Goal: Information Seeking & Learning: Learn about a topic

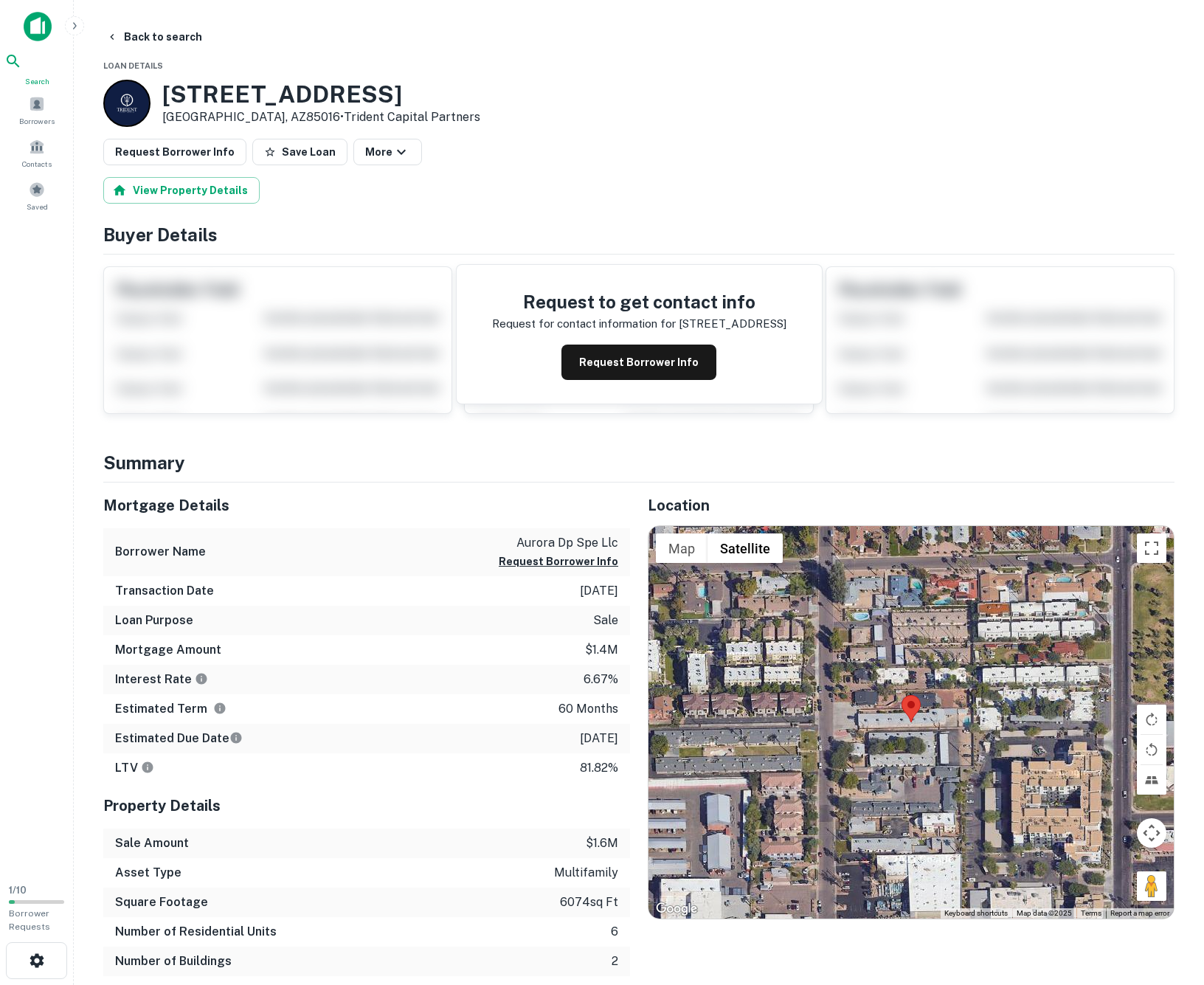
click at [22, 70] on icon at bounding box center [13, 61] width 18 height 18
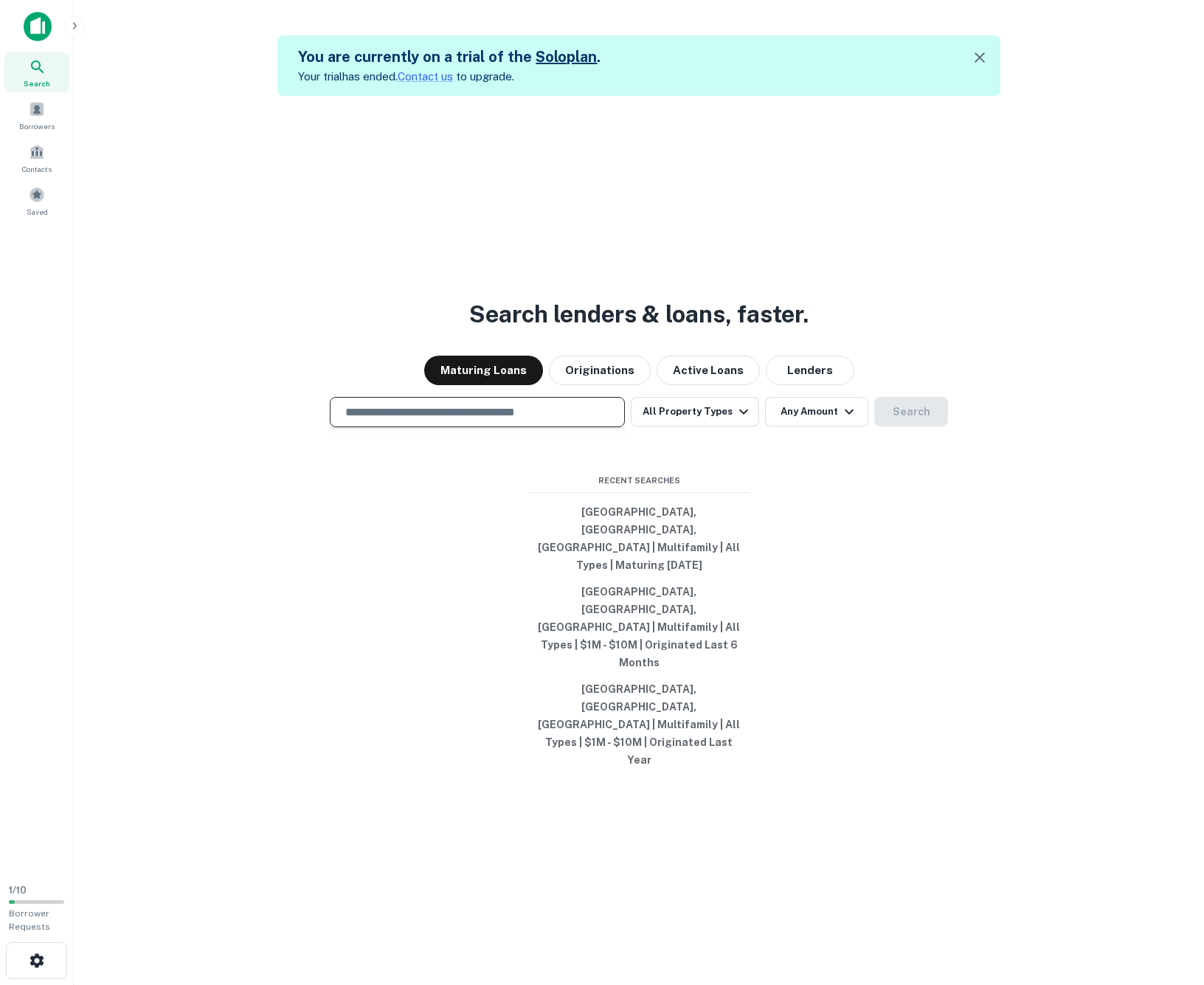
click at [540, 421] on input "text" at bounding box center [477, 412] width 282 height 17
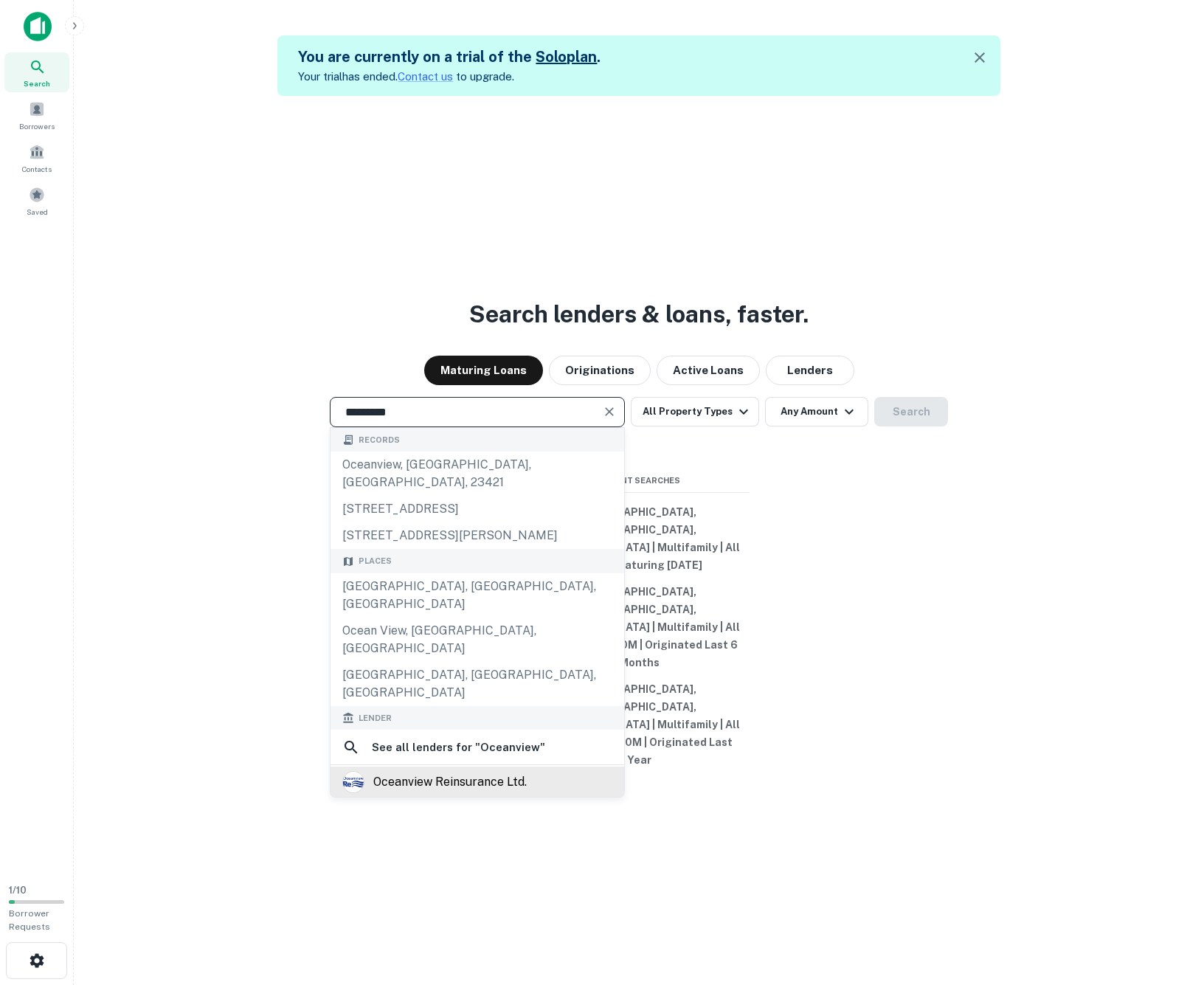
type input "*********"
click at [447, 779] on div "oceanview reinsurance ltd." at bounding box center [450, 782] width 153 height 22
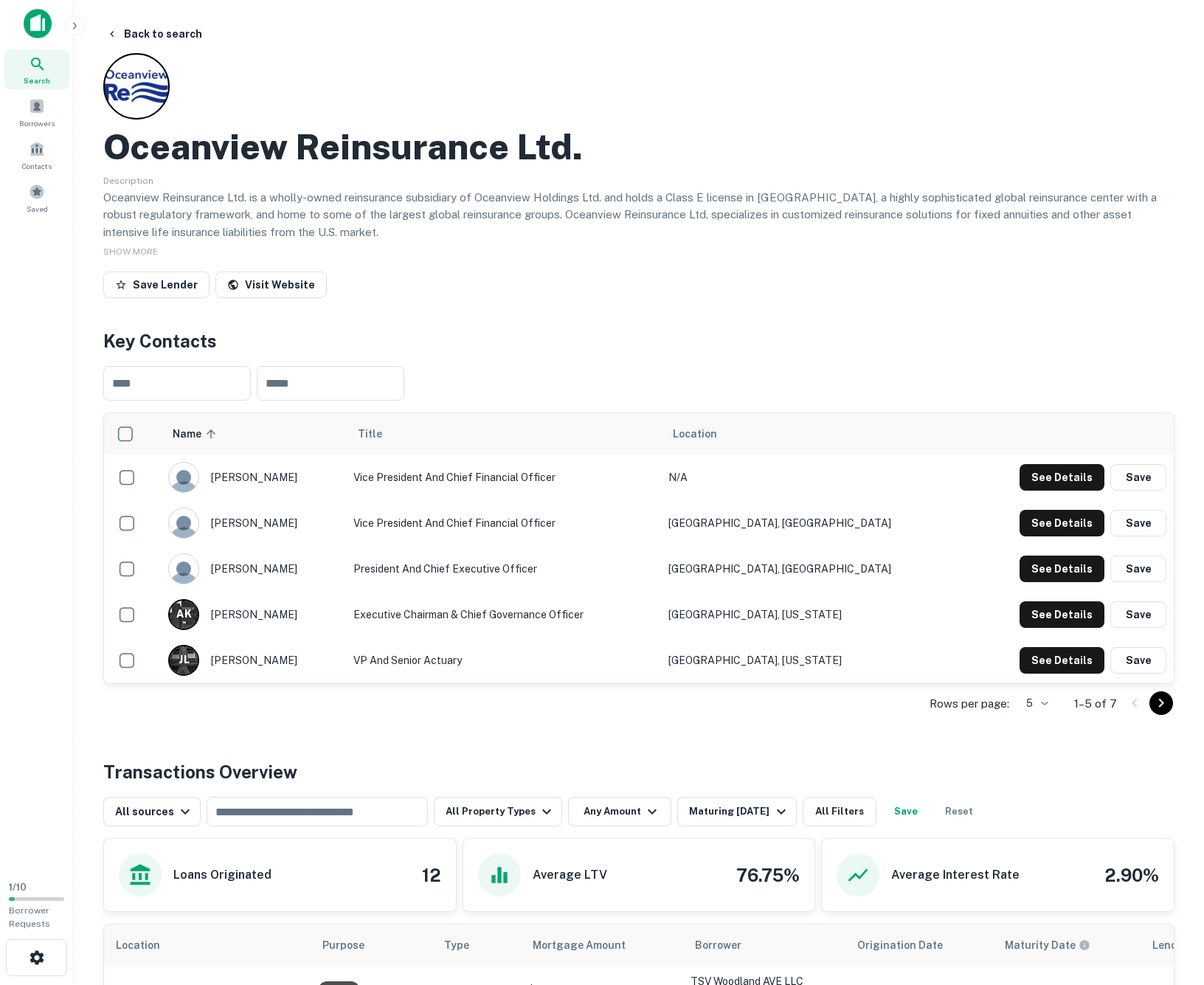
scroll to position [7, 0]
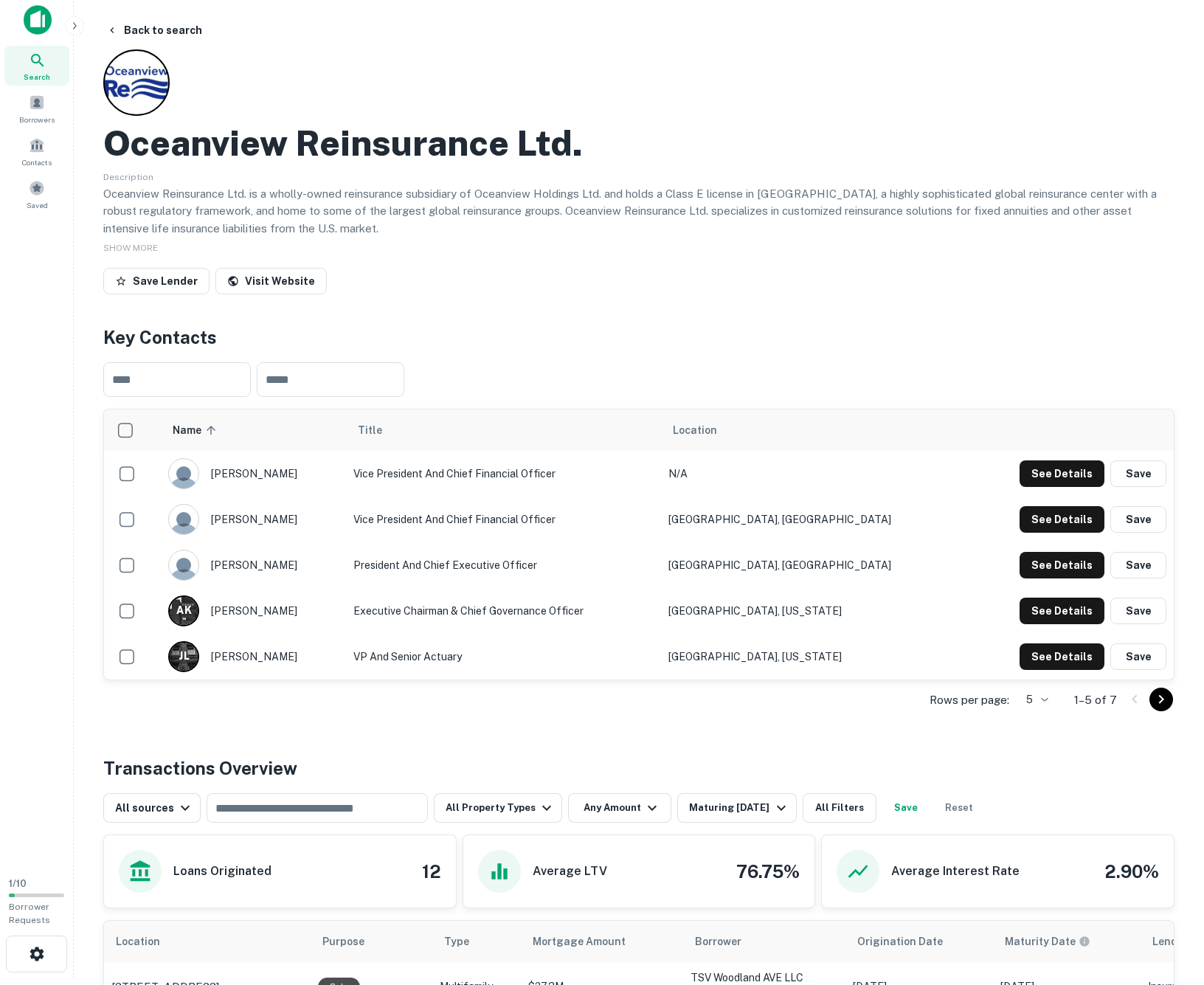
click at [1157, 701] on icon "Go to next page" at bounding box center [1160, 699] width 18 height 18
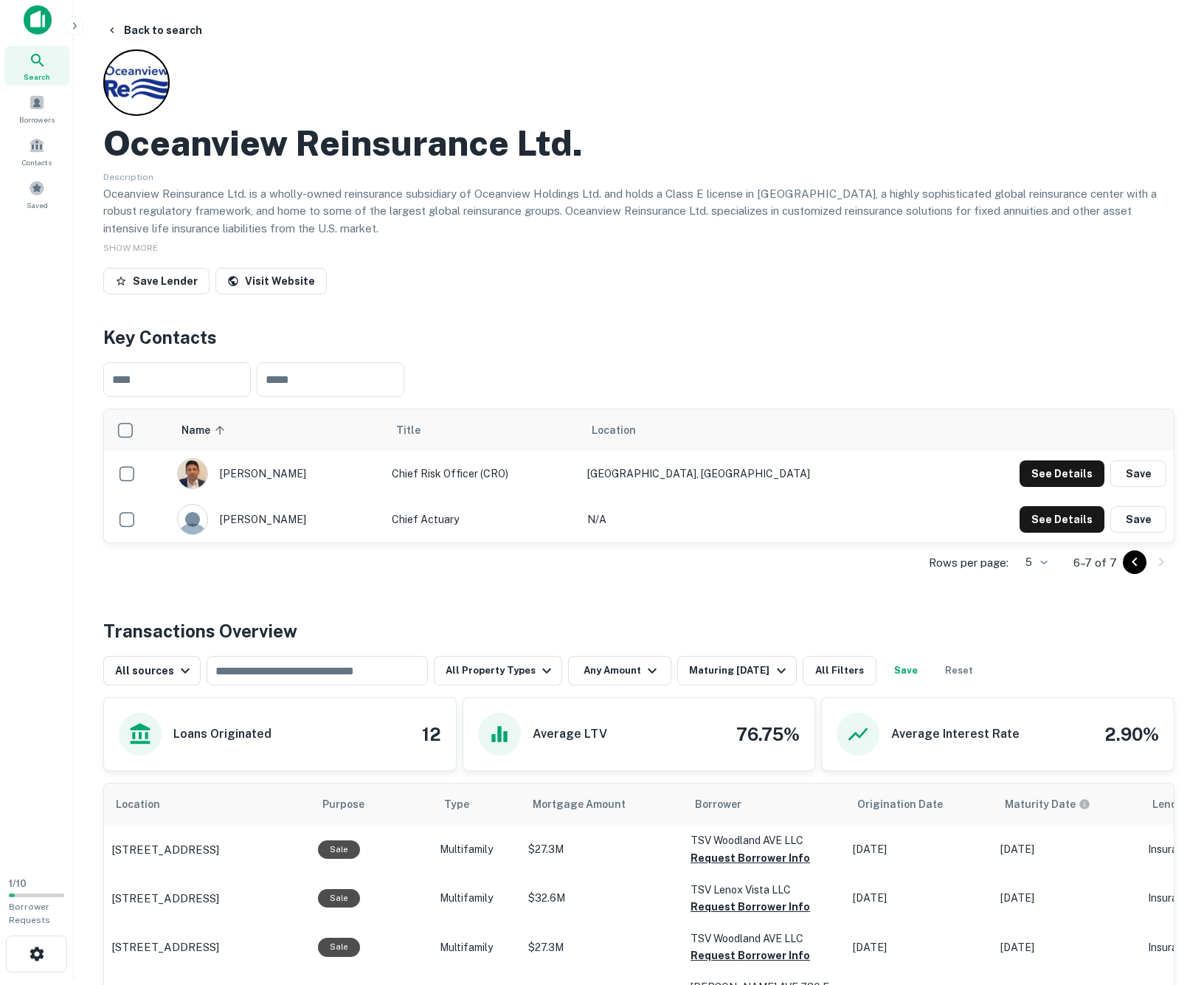
scroll to position [0, 0]
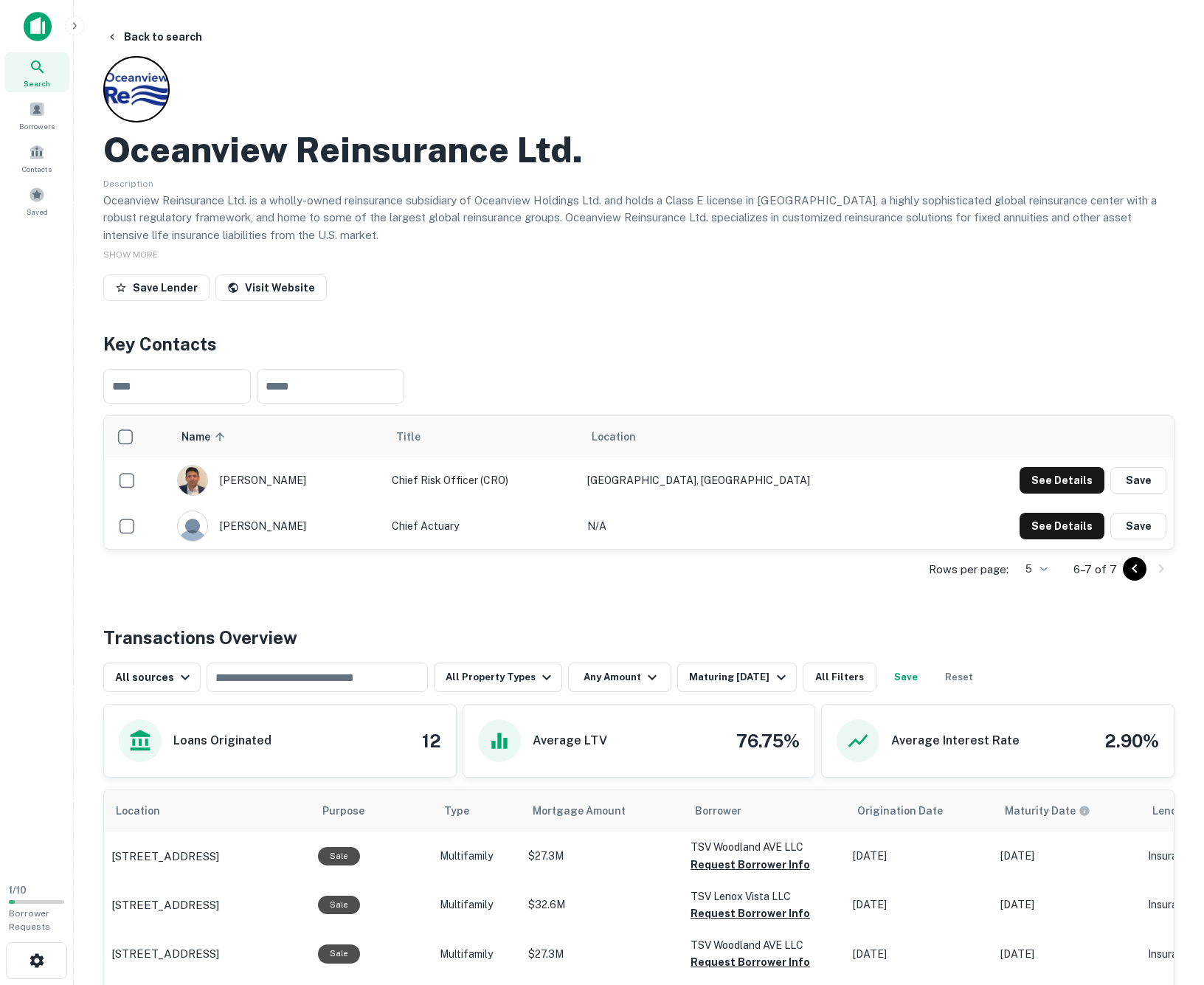
click at [1137, 572] on icon "Go to previous page" at bounding box center [1134, 569] width 18 height 18
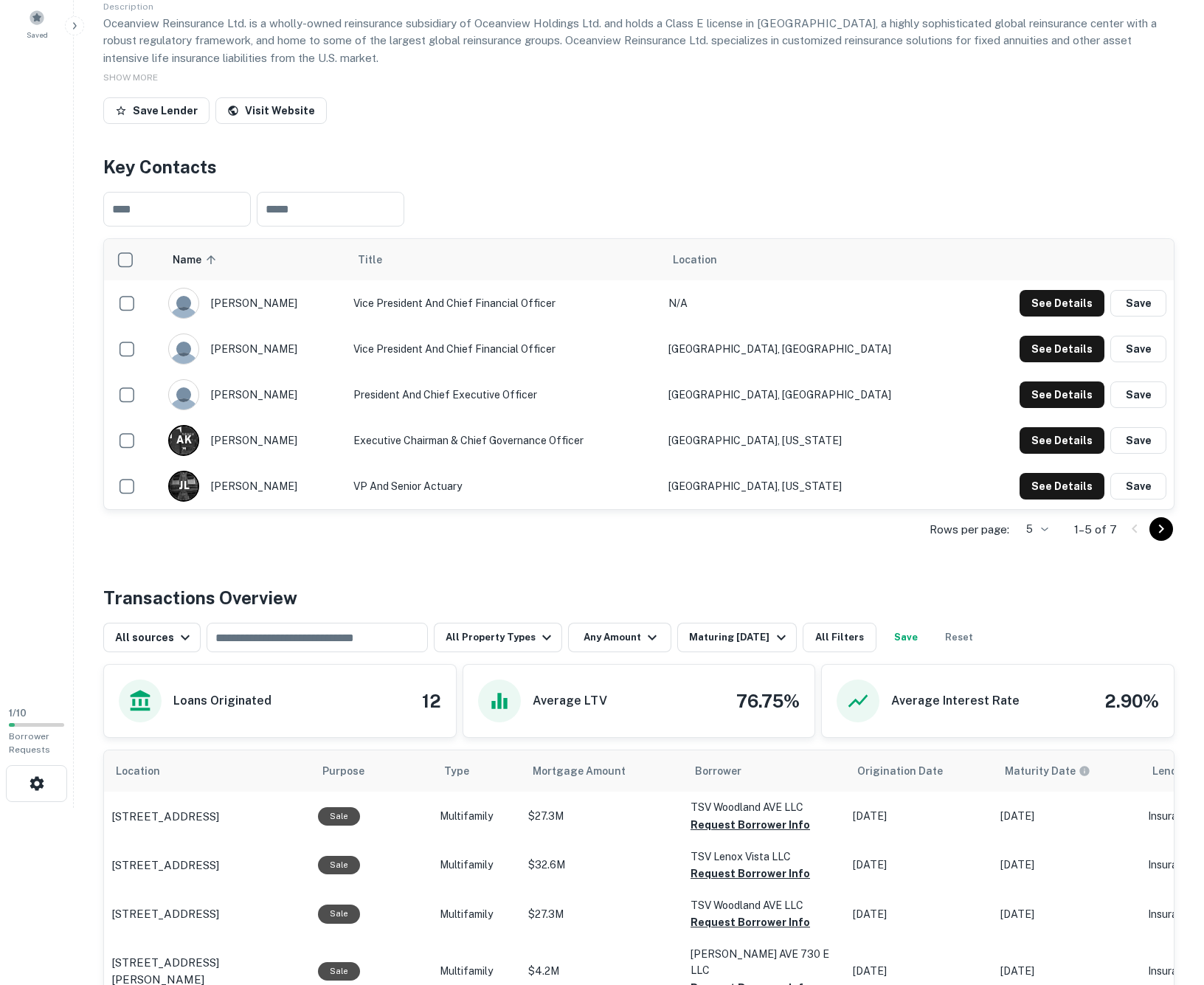
scroll to position [589, 0]
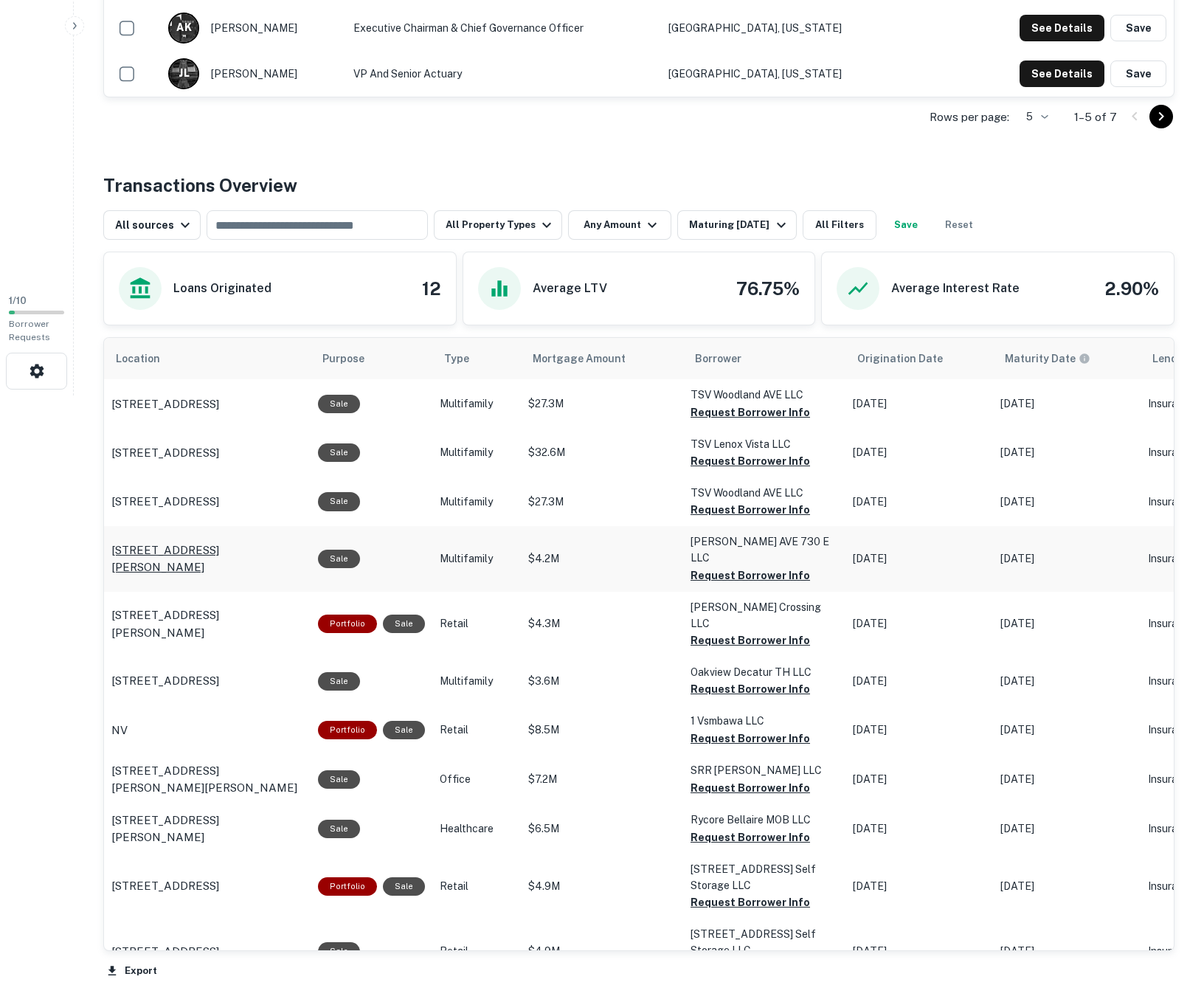
click at [236, 555] on p "[STREET_ADDRESS][PERSON_NAME]" at bounding box center [207, 558] width 192 height 34
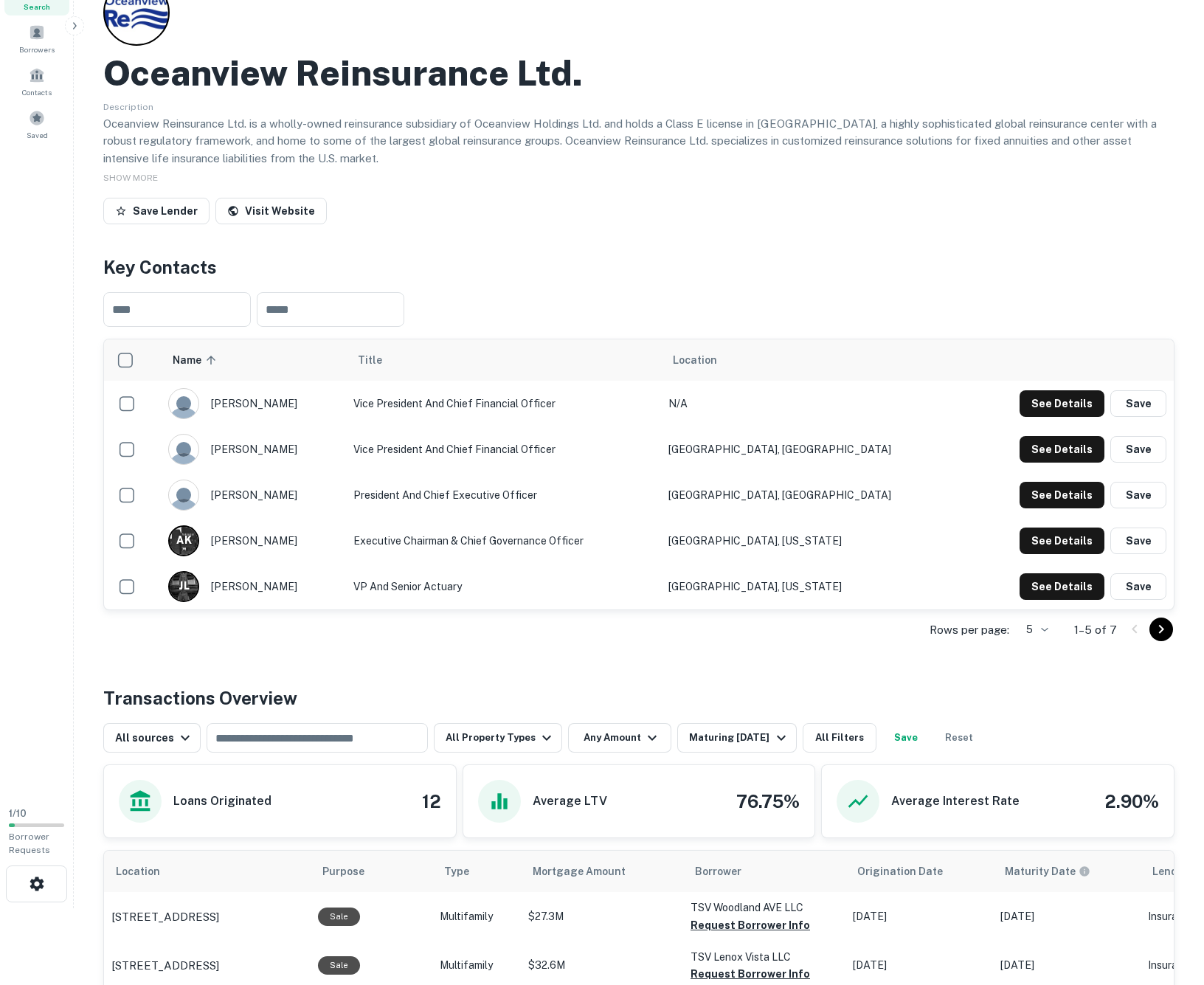
scroll to position [0, 0]
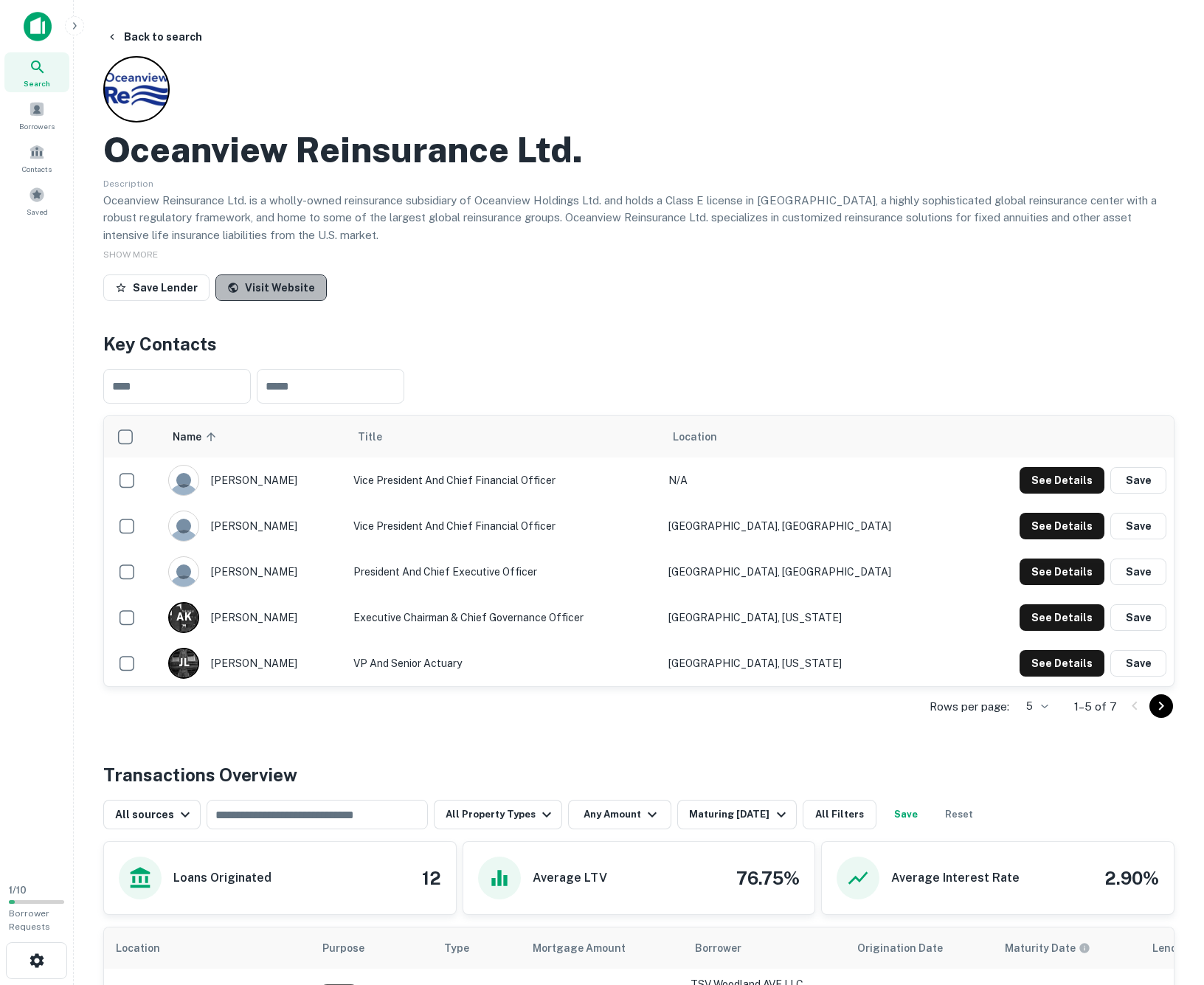
click at [294, 284] on link "Visit Website" at bounding box center [271, 287] width 111 height 27
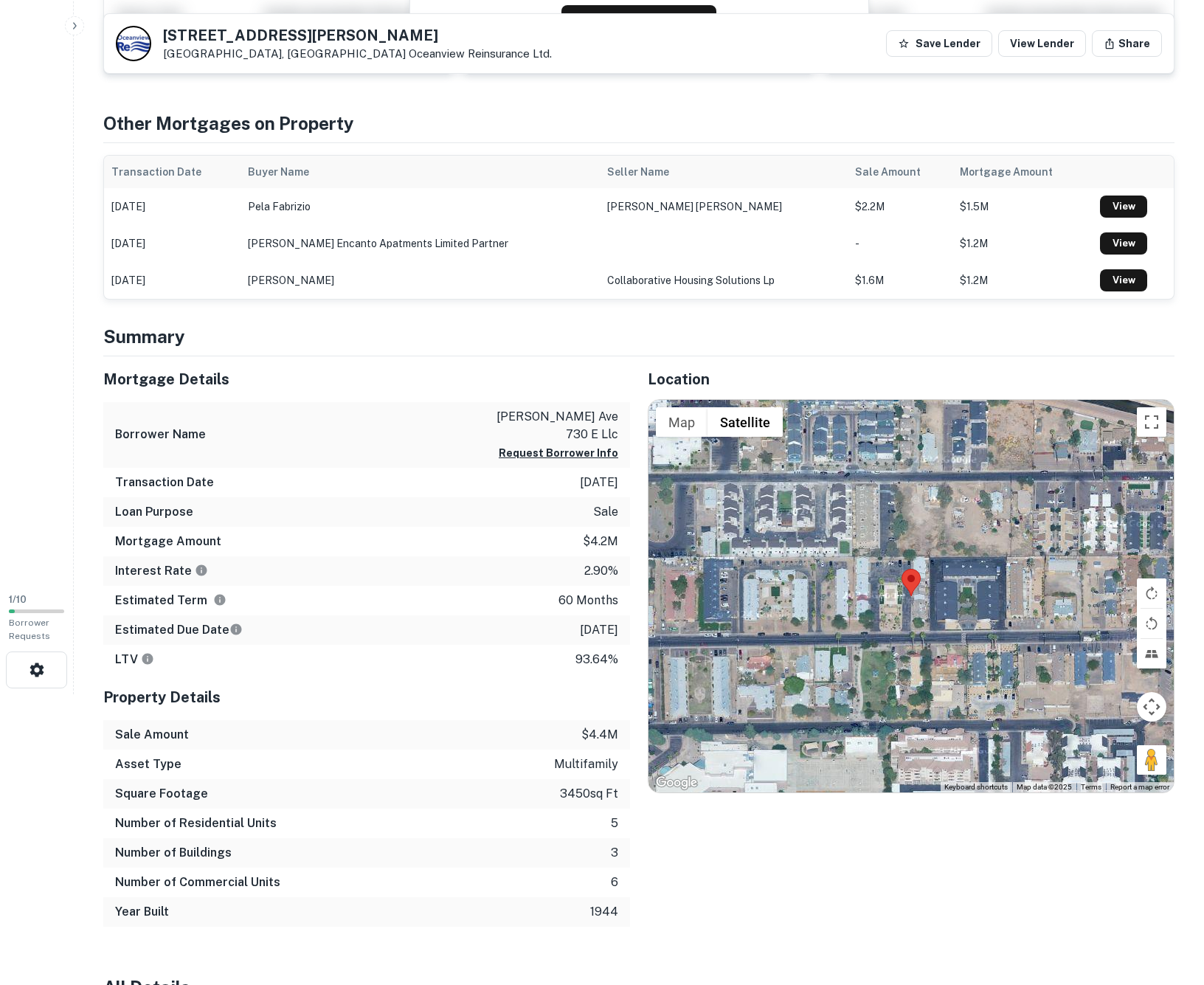
scroll to position [294, 0]
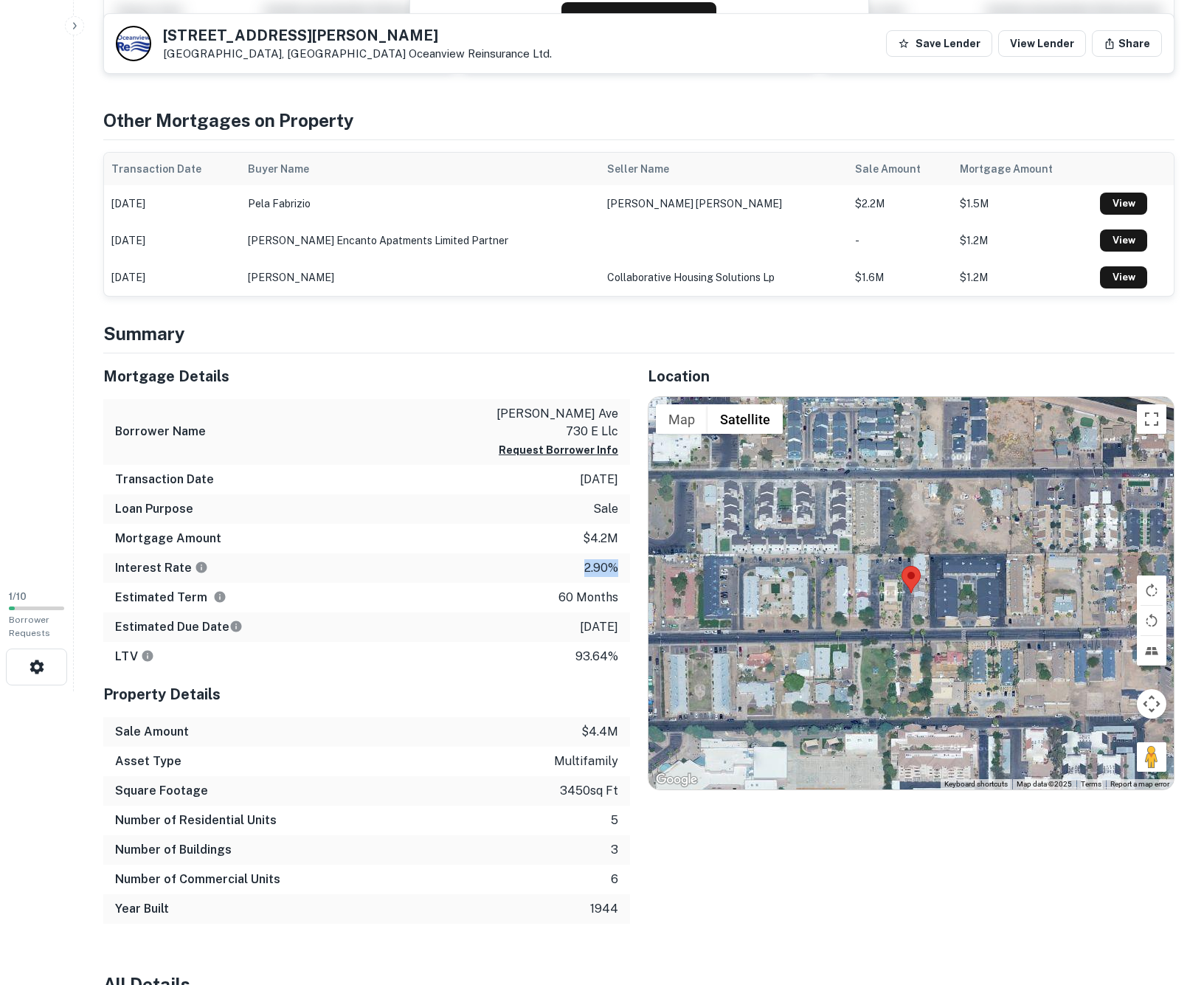
drag, startPoint x: 616, startPoint y: 552, endPoint x: 584, endPoint y: 554, distance: 32.1
click at [584, 559] on p "2.90%" at bounding box center [601, 568] width 34 height 18
drag, startPoint x: 169, startPoint y: 642, endPoint x: 192, endPoint y: 642, distance: 23.0
click at [169, 642] on div "LTV 93.64%" at bounding box center [367, 656] width 527 height 29
drag, startPoint x: 599, startPoint y: 637, endPoint x: 109, endPoint y: 632, distance: 490.0
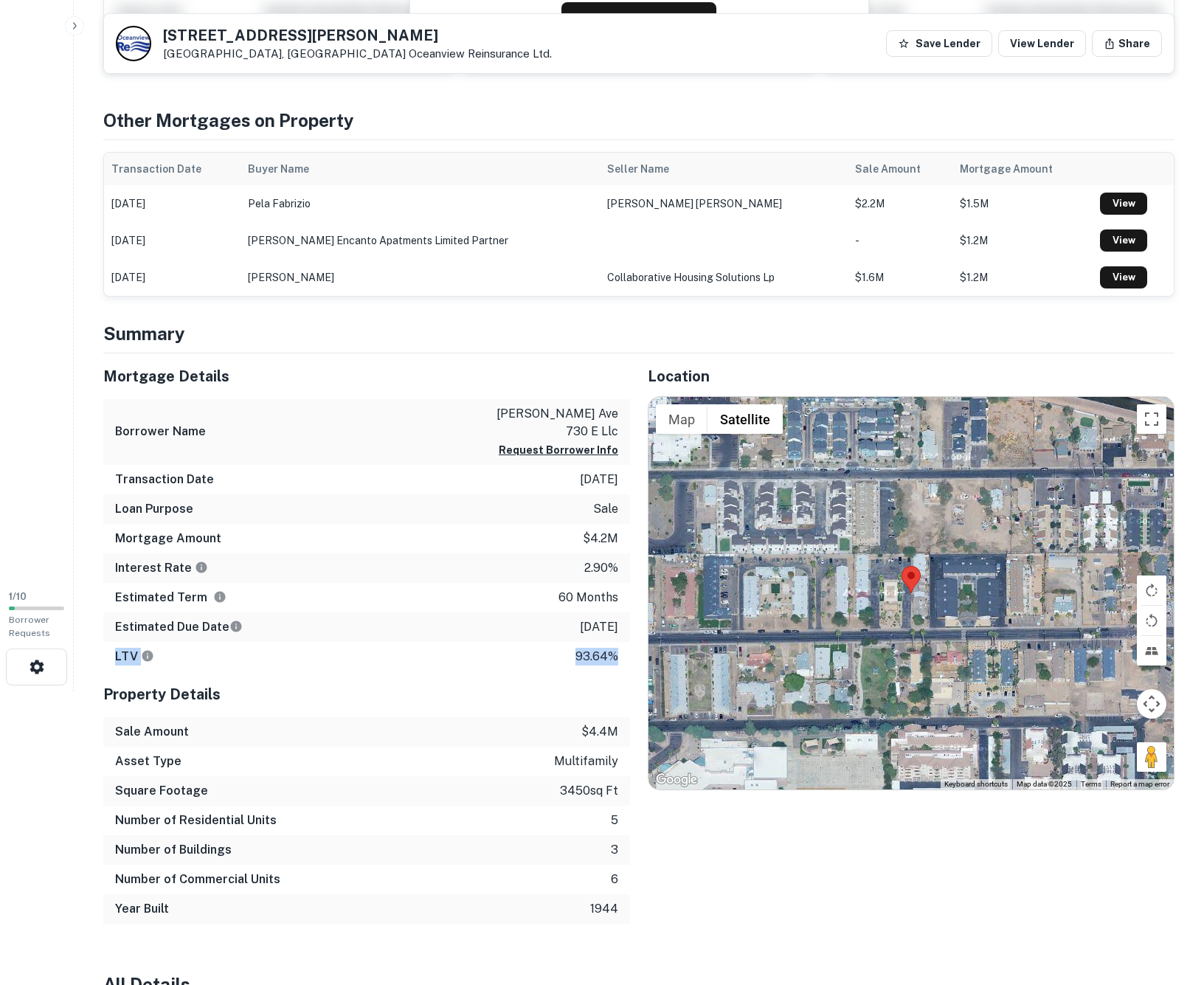
click at [109, 642] on div "LTV 93.64%" at bounding box center [367, 656] width 527 height 29
click at [419, 652] on div "LTV 93.64%" at bounding box center [367, 656] width 527 height 29
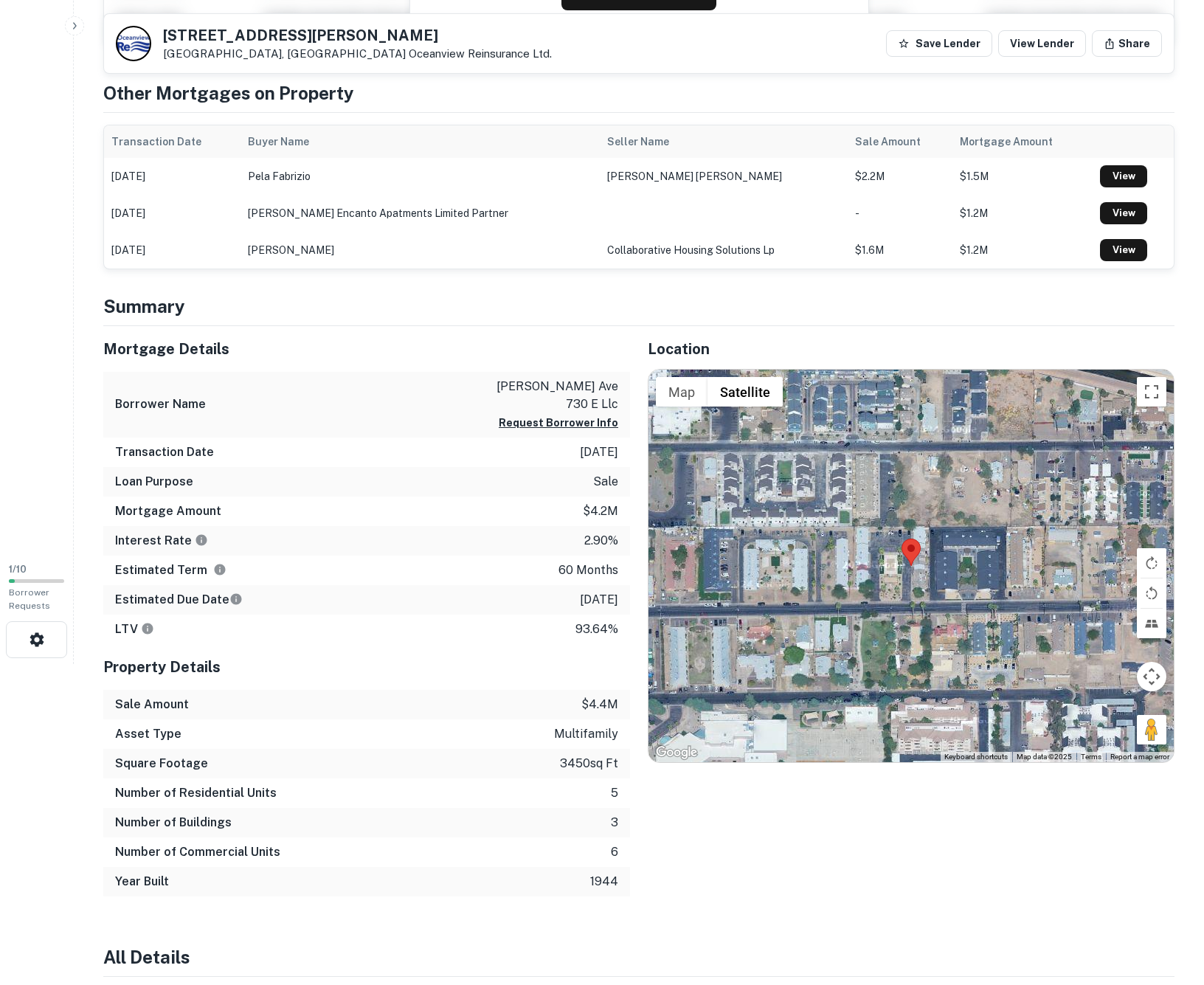
scroll to position [189, 0]
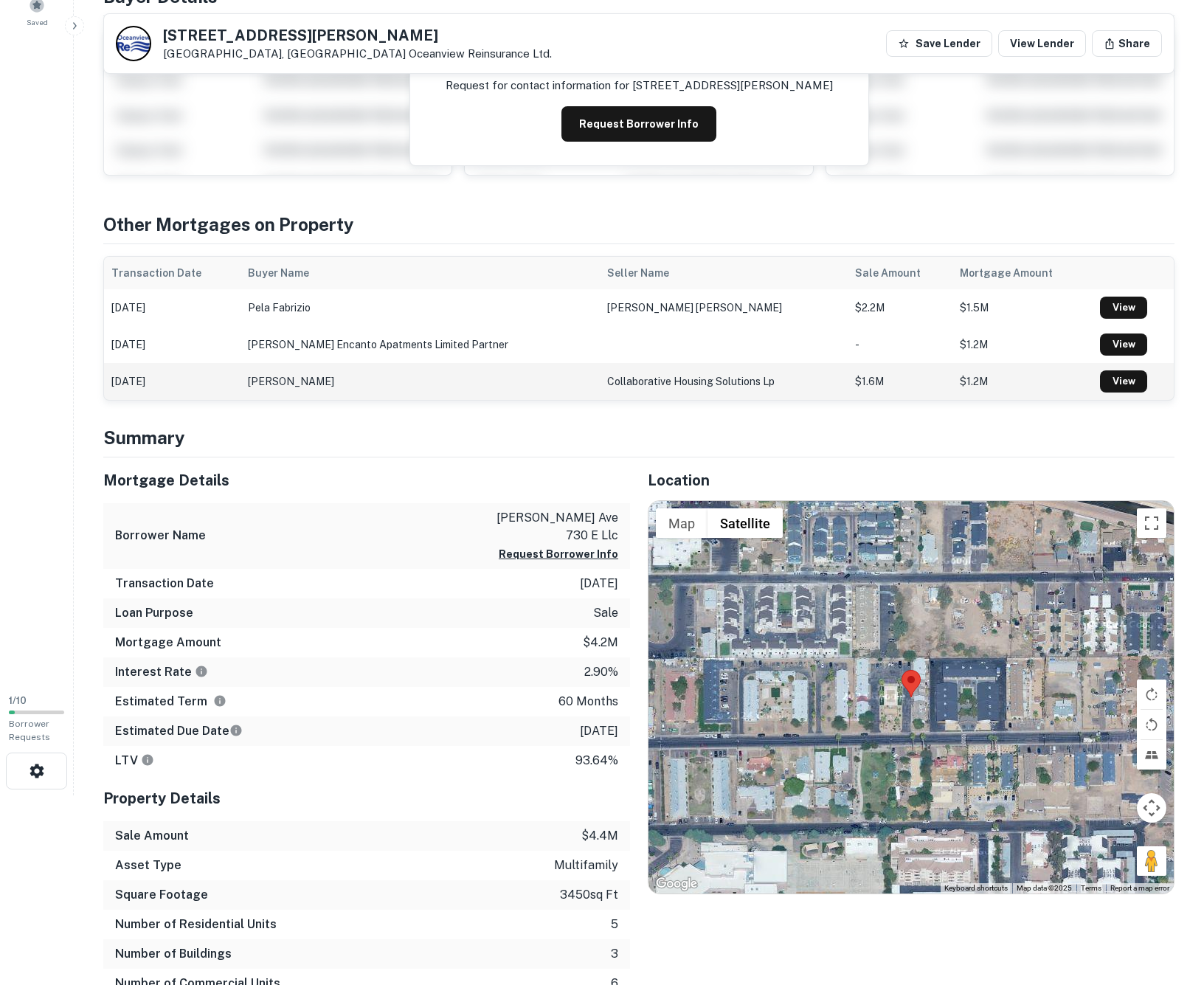
click at [299, 385] on td "cameron david" at bounding box center [420, 381] width 359 height 37
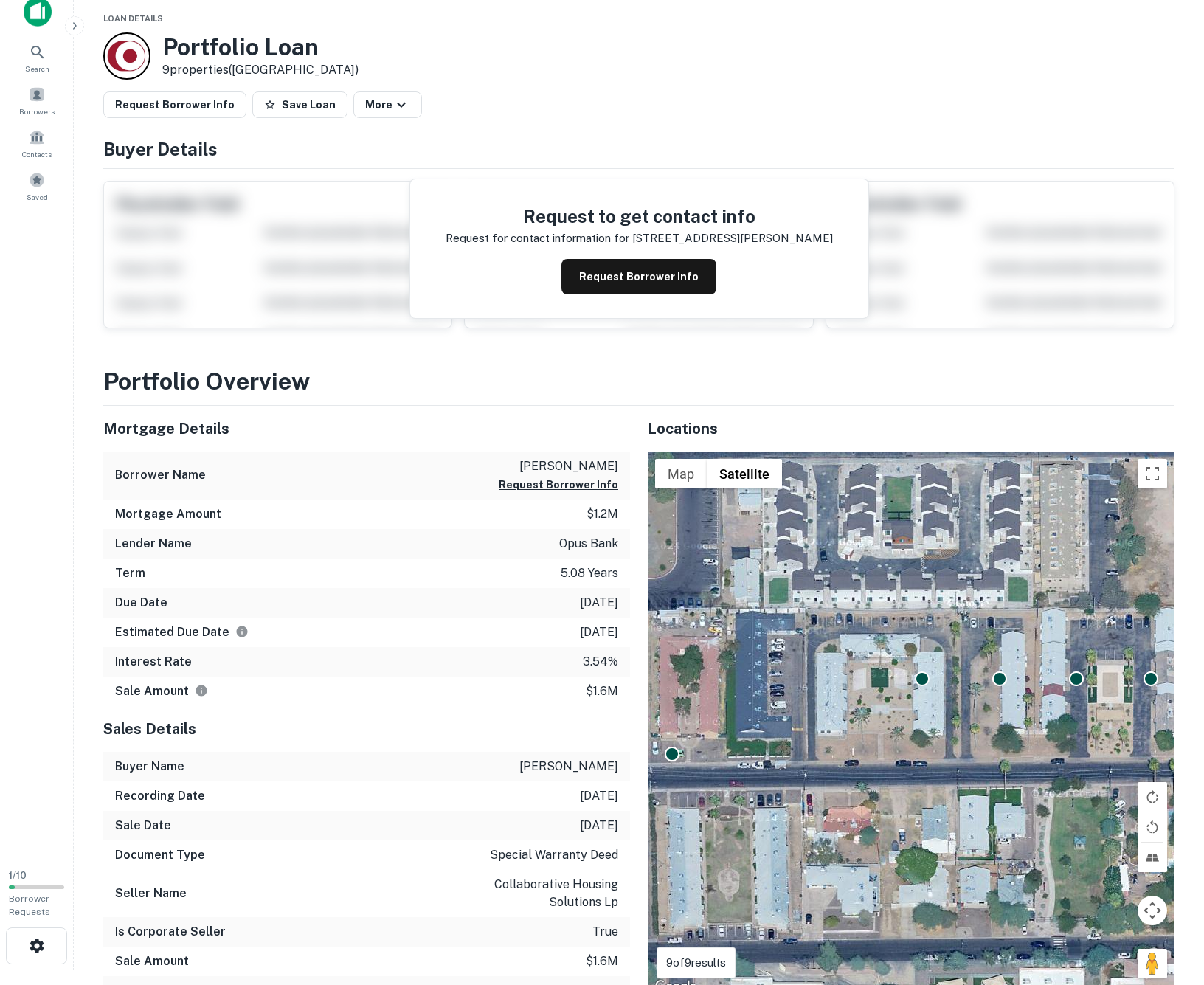
scroll to position [34, 0]
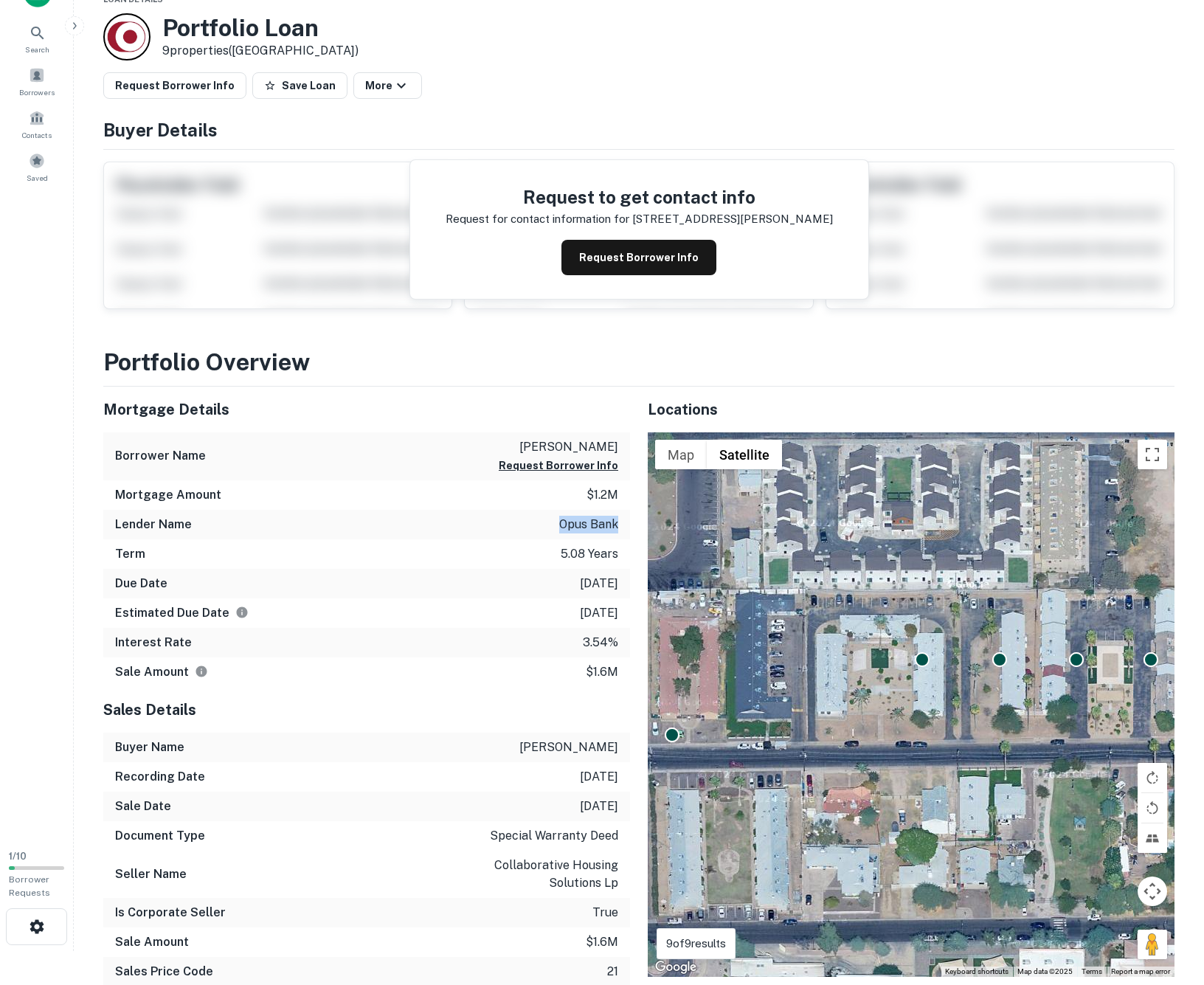
drag, startPoint x: 623, startPoint y: 526, endPoint x: 541, endPoint y: 524, distance: 82.0
click at [541, 524] on div "Lender Name opus bank" at bounding box center [367, 524] width 527 height 29
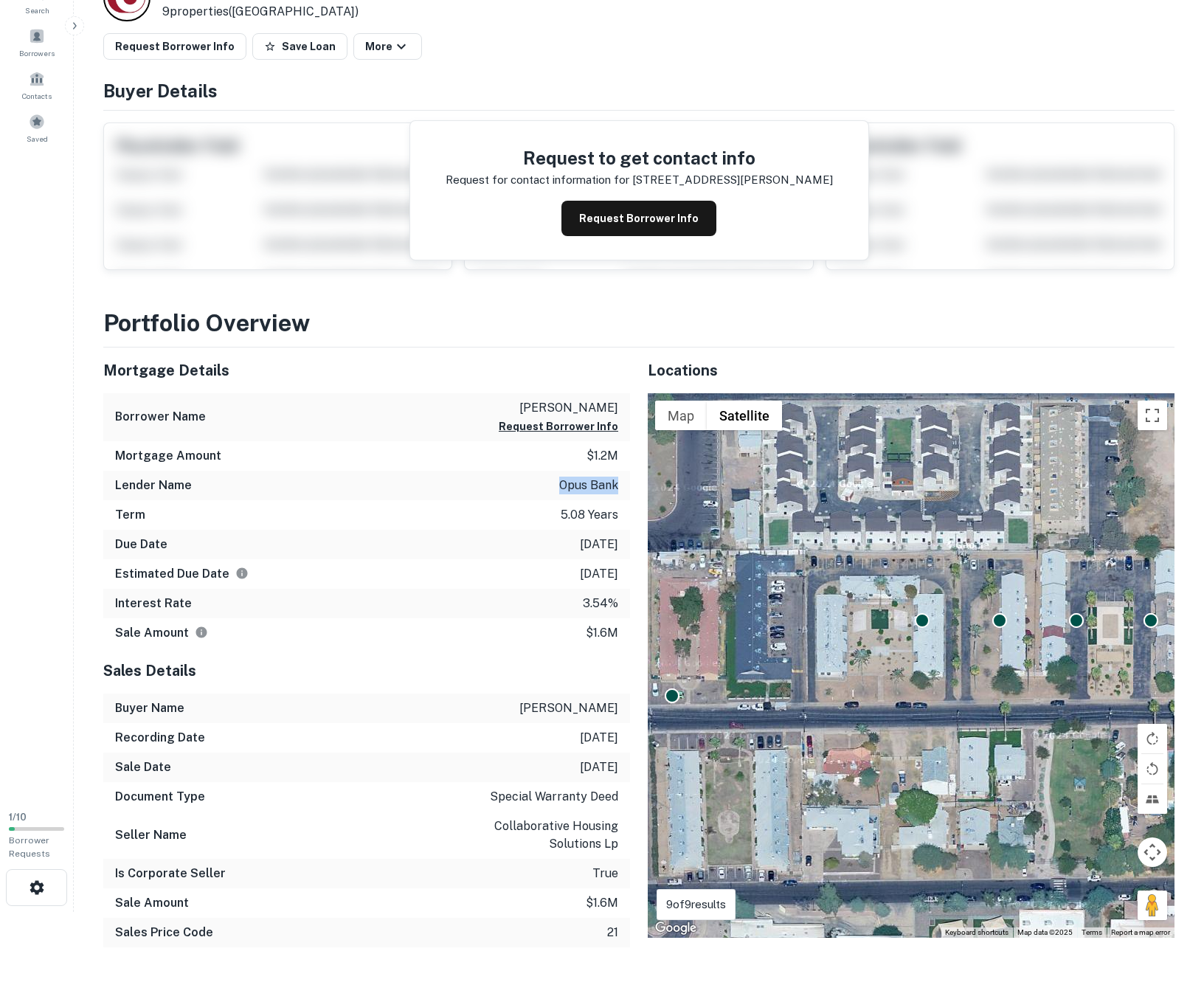
scroll to position [42, 0]
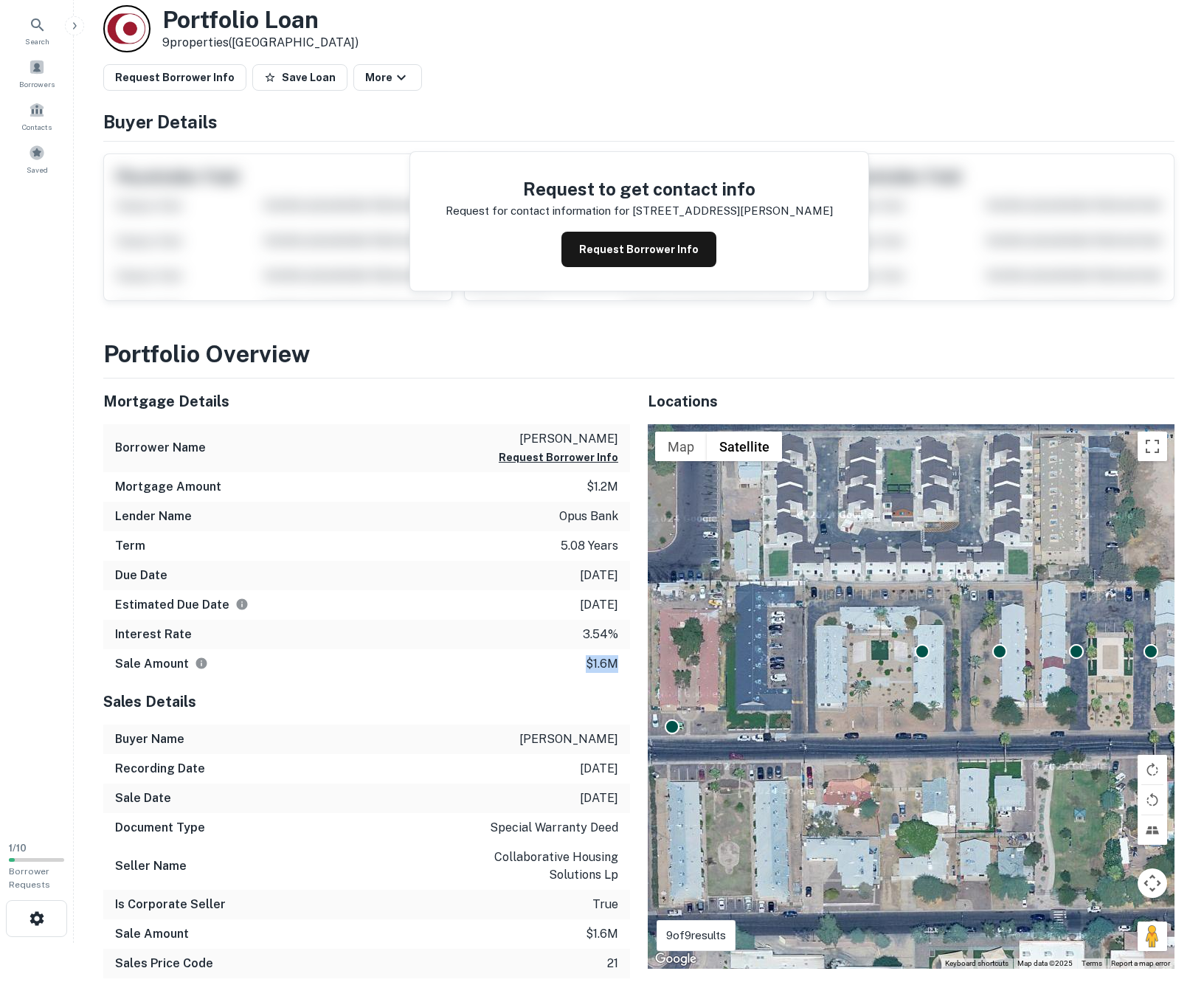
drag, startPoint x: 620, startPoint y: 662, endPoint x: 586, endPoint y: 662, distance: 34.0
click at [586, 662] on div "Sale Amount $1.6m" at bounding box center [367, 664] width 527 height 29
click at [556, 662] on div "Sale Amount $1.6m" at bounding box center [367, 664] width 527 height 29
drag, startPoint x: 621, startPoint y: 665, endPoint x: 551, endPoint y: 512, distance: 168.3
click at [560, 659] on div "Sale Amount $1.6m" at bounding box center [367, 664] width 527 height 29
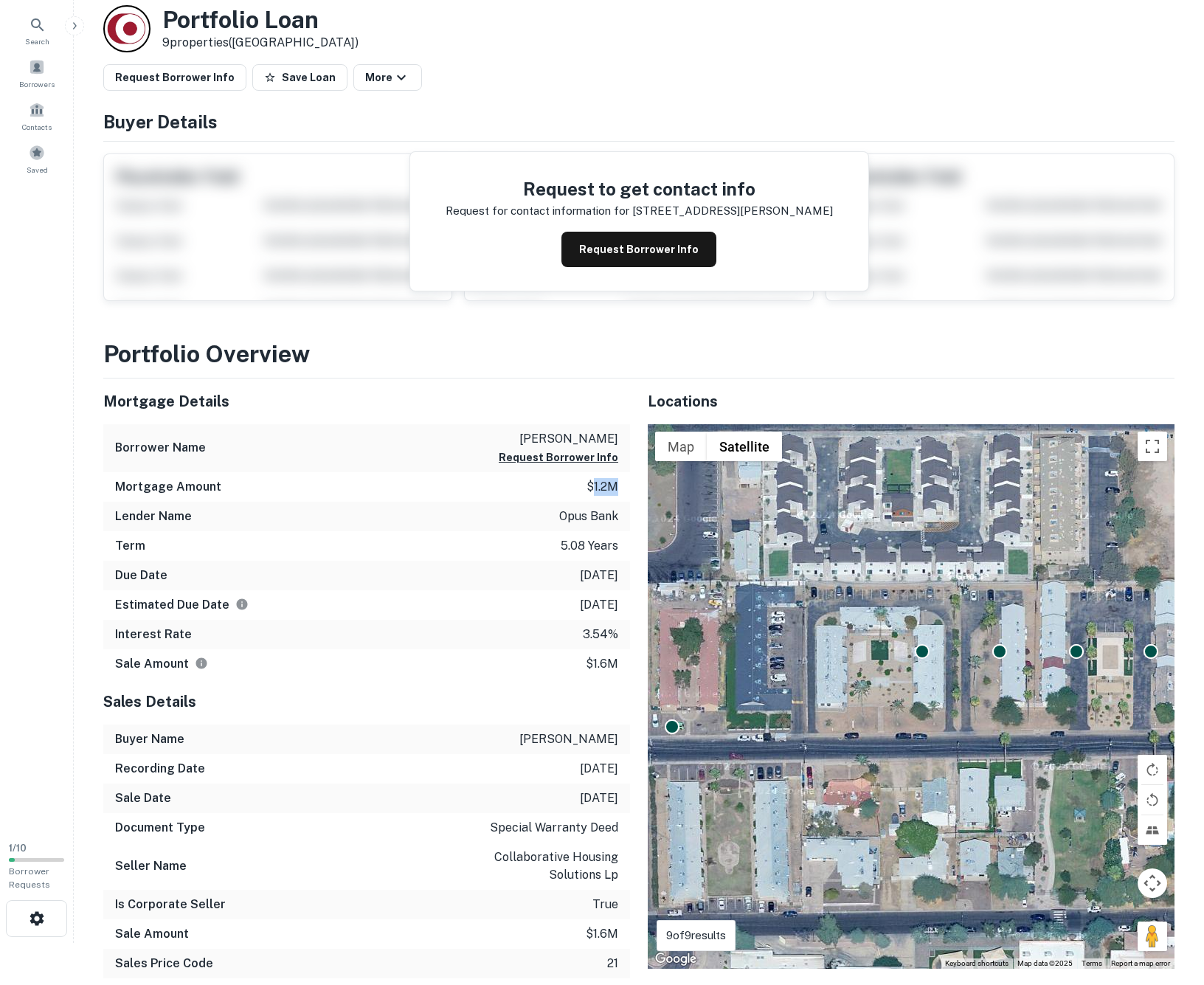
drag, startPoint x: 624, startPoint y: 487, endPoint x: 592, endPoint y: 490, distance: 32.1
click at [592, 490] on div "Mortgage Amount $1.2m" at bounding box center [367, 487] width 527 height 29
click at [533, 592] on div "Estimated Due Date 12/31/2021" at bounding box center [367, 605] width 527 height 29
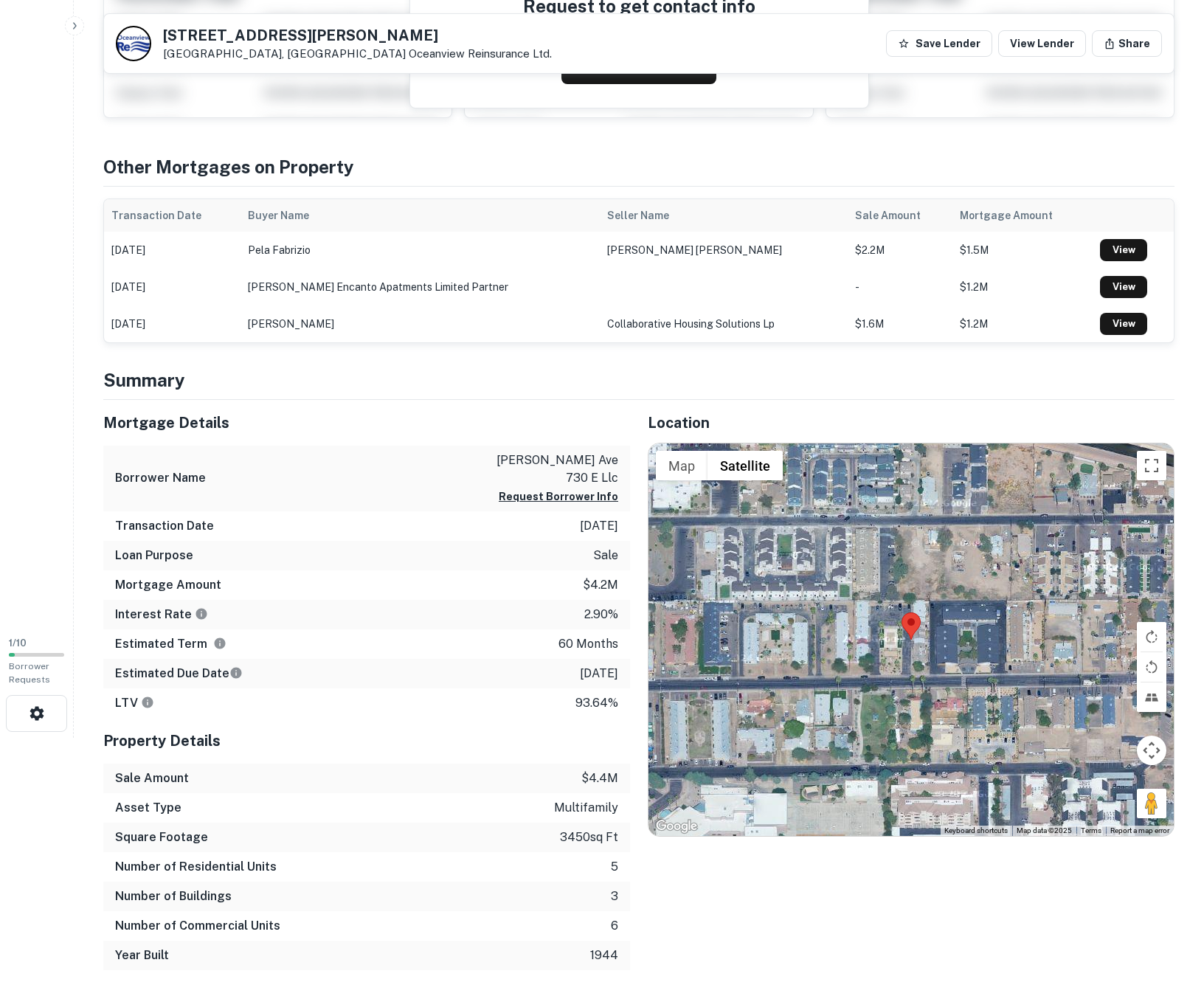
scroll to position [278, 0]
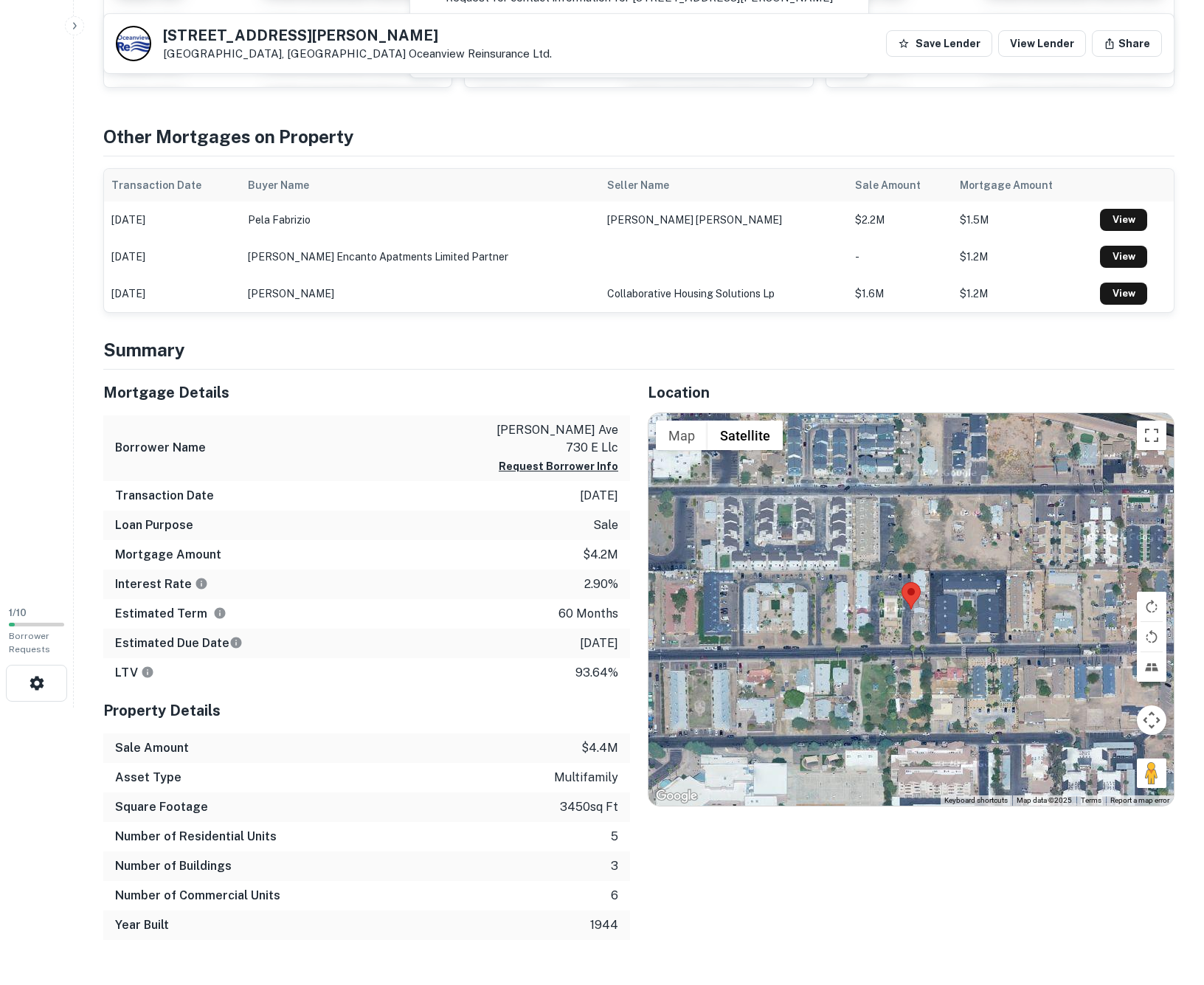
drag, startPoint x: 615, startPoint y: 625, endPoint x: 307, endPoint y: 625, distance: 308.0
click at [307, 629] on div "Estimated Due Date 8/12/2026" at bounding box center [367, 643] width 527 height 29
click at [280, 632] on div "Estimated Due Date 8/12/2026" at bounding box center [367, 643] width 527 height 29
click at [232, 637] on icon "Estimate is based on a standard schedule for this type of loan." at bounding box center [236, 642] width 11 height 11
click at [307, 629] on div "Estimated Due Date 8/12/2026" at bounding box center [367, 643] width 527 height 29
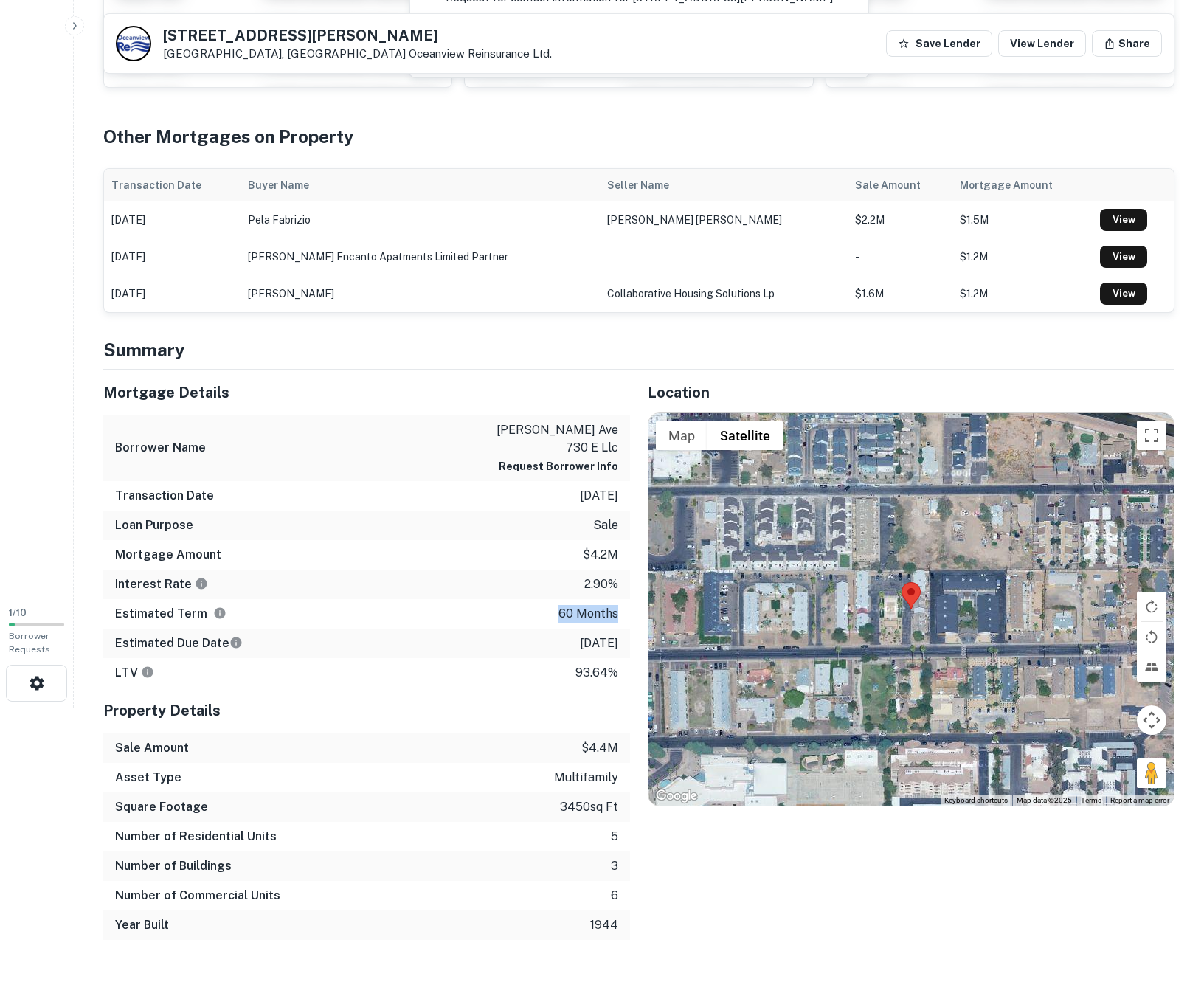
drag, startPoint x: 619, startPoint y: 599, endPoint x: 545, endPoint y: 598, distance: 74.0
click at [545, 599] on div "Estimated Term 60 months" at bounding box center [367, 613] width 527 height 29
click at [622, 632] on div "Estimated Due Date 8/12/2026" at bounding box center [367, 643] width 527 height 29
drag, startPoint x: 620, startPoint y: 628, endPoint x: 540, endPoint y: 630, distance: 80.0
click at [540, 630] on div "Estimated Due Date 8/12/2026" at bounding box center [367, 643] width 527 height 29
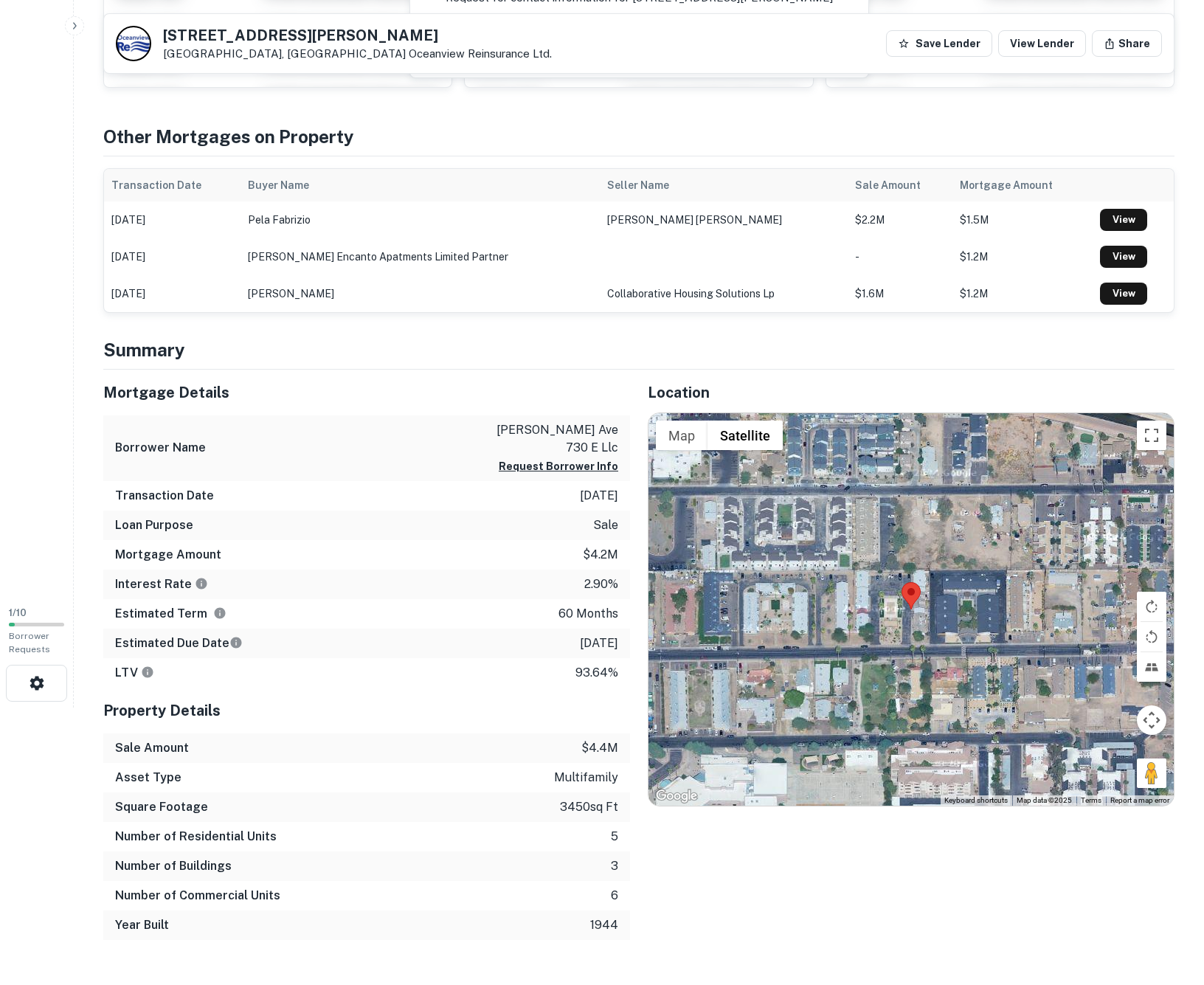
click at [522, 629] on div "Estimated Due Date 8/12/2026" at bounding box center [367, 643] width 527 height 29
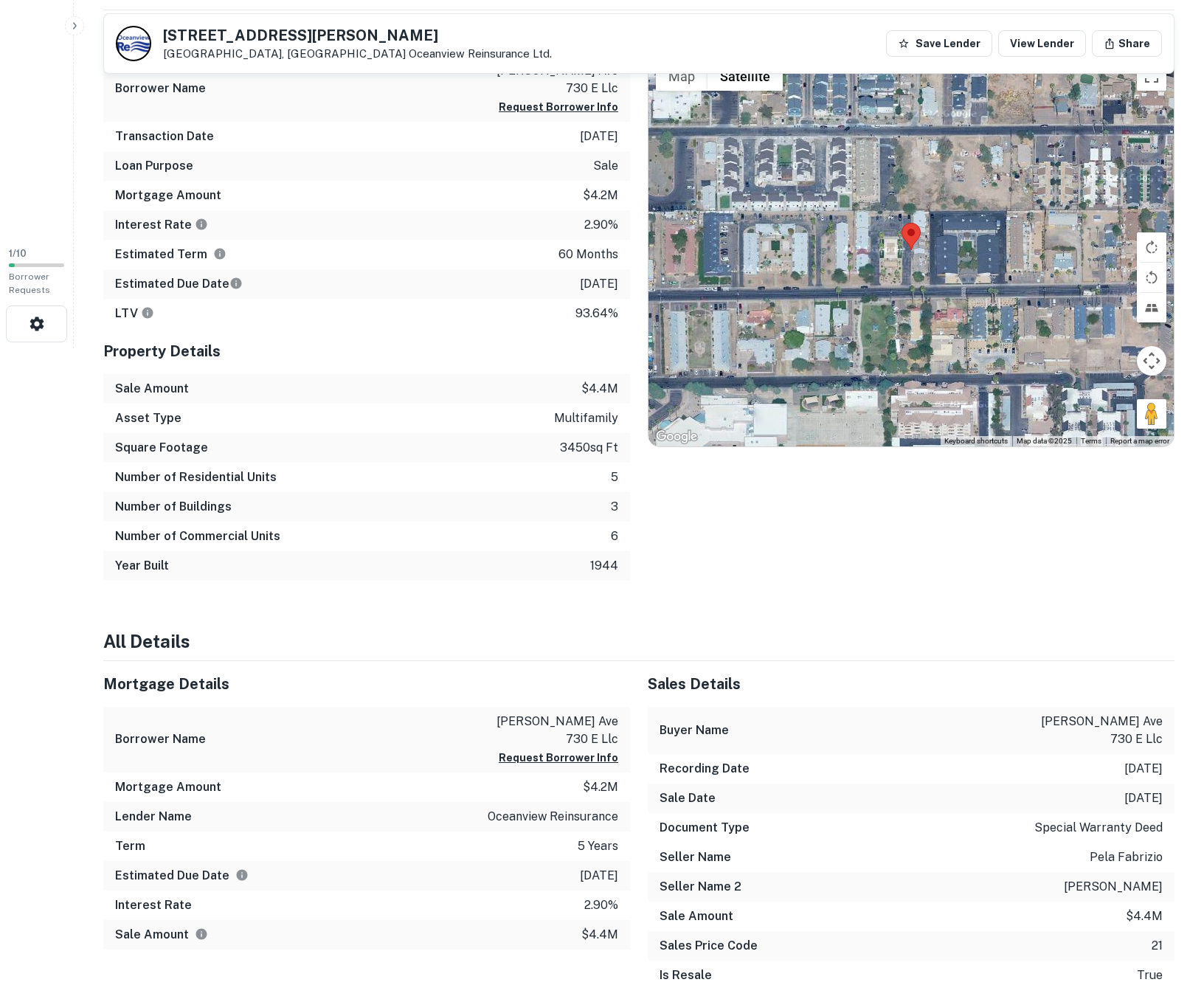
scroll to position [733, 0]
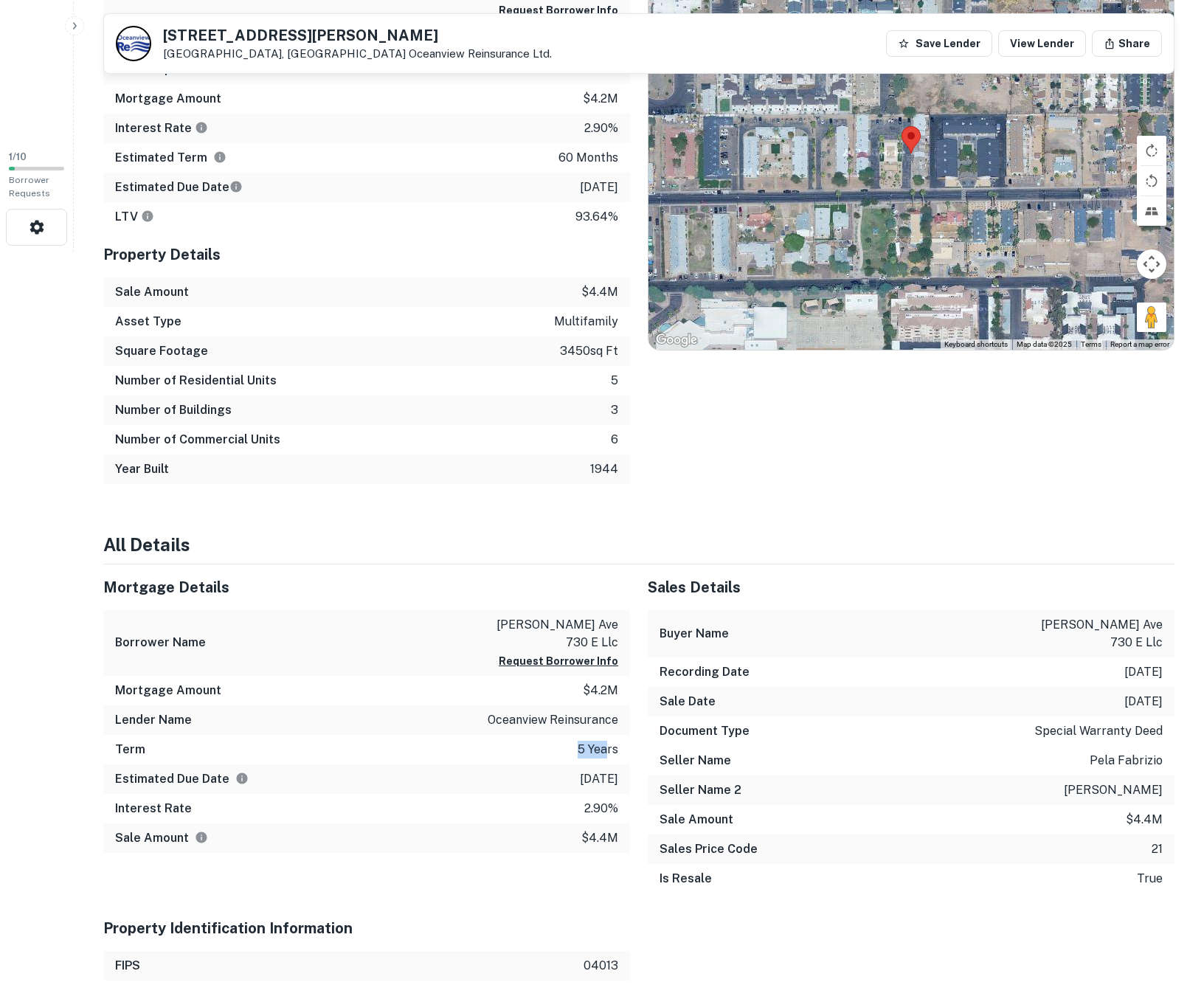
drag, startPoint x: 605, startPoint y: 715, endPoint x: 557, endPoint y: 713, distance: 48.0
click at [557, 735] on div "Term 5 years" at bounding box center [367, 749] width 527 height 29
click at [551, 735] on div "Term 5 years" at bounding box center [367, 749] width 527 height 29
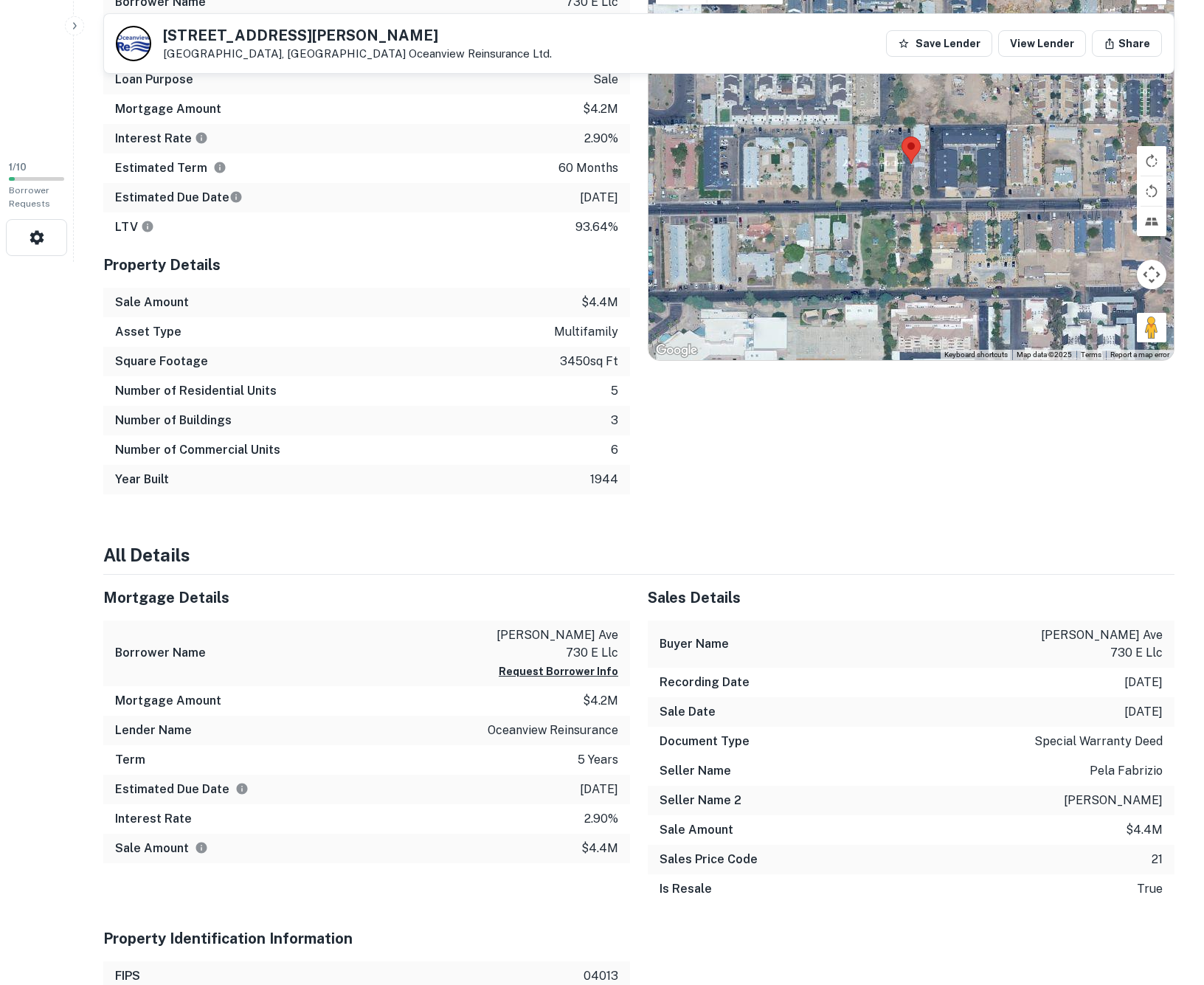
scroll to position [726, 0]
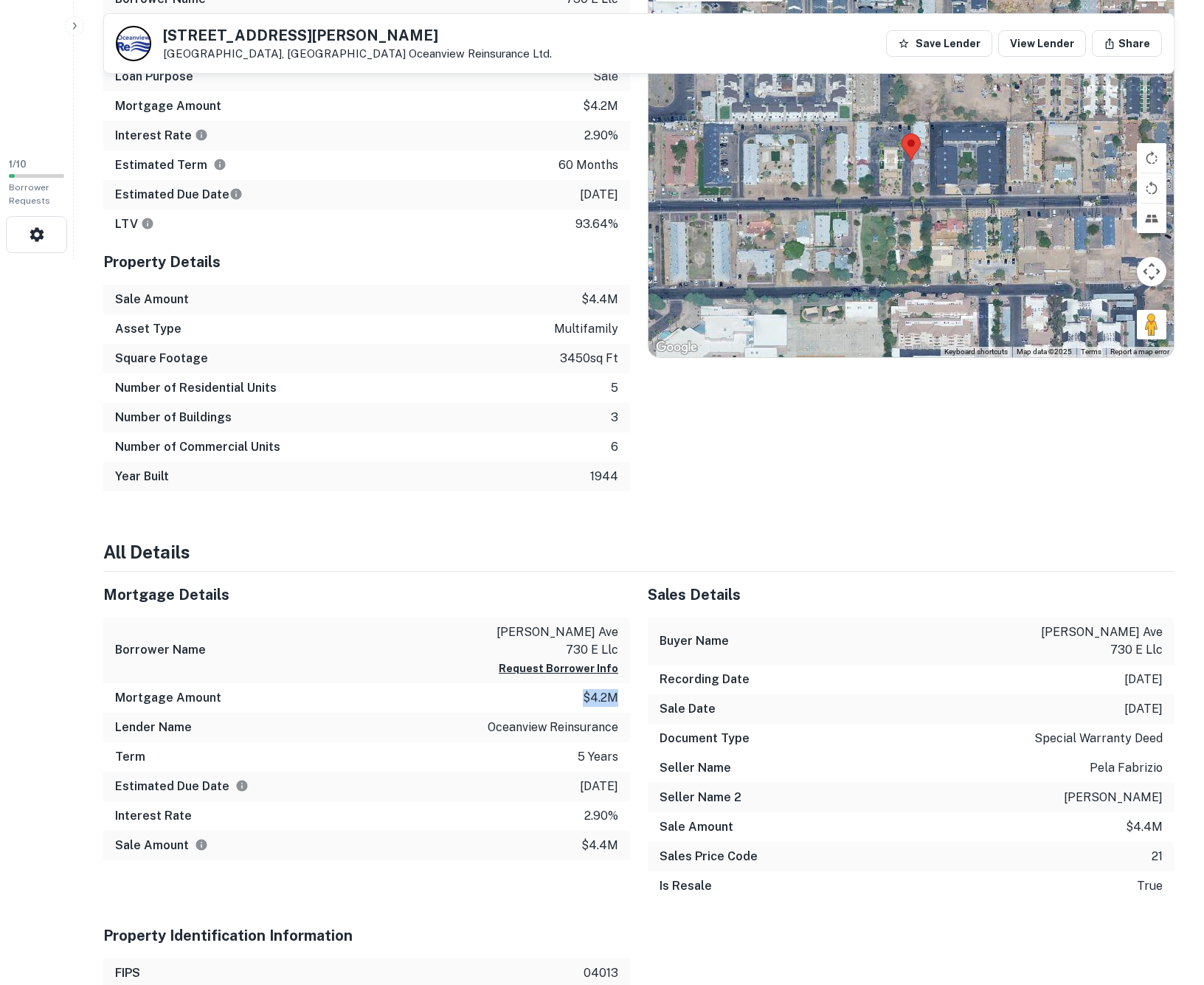
drag, startPoint x: 621, startPoint y: 666, endPoint x: 561, endPoint y: 665, distance: 60.0
click at [561, 684] on div "Mortgage Amount $4.2m" at bounding box center [367, 698] width 527 height 29
click at [572, 743] on div "Term 5 years" at bounding box center [367, 757] width 527 height 29
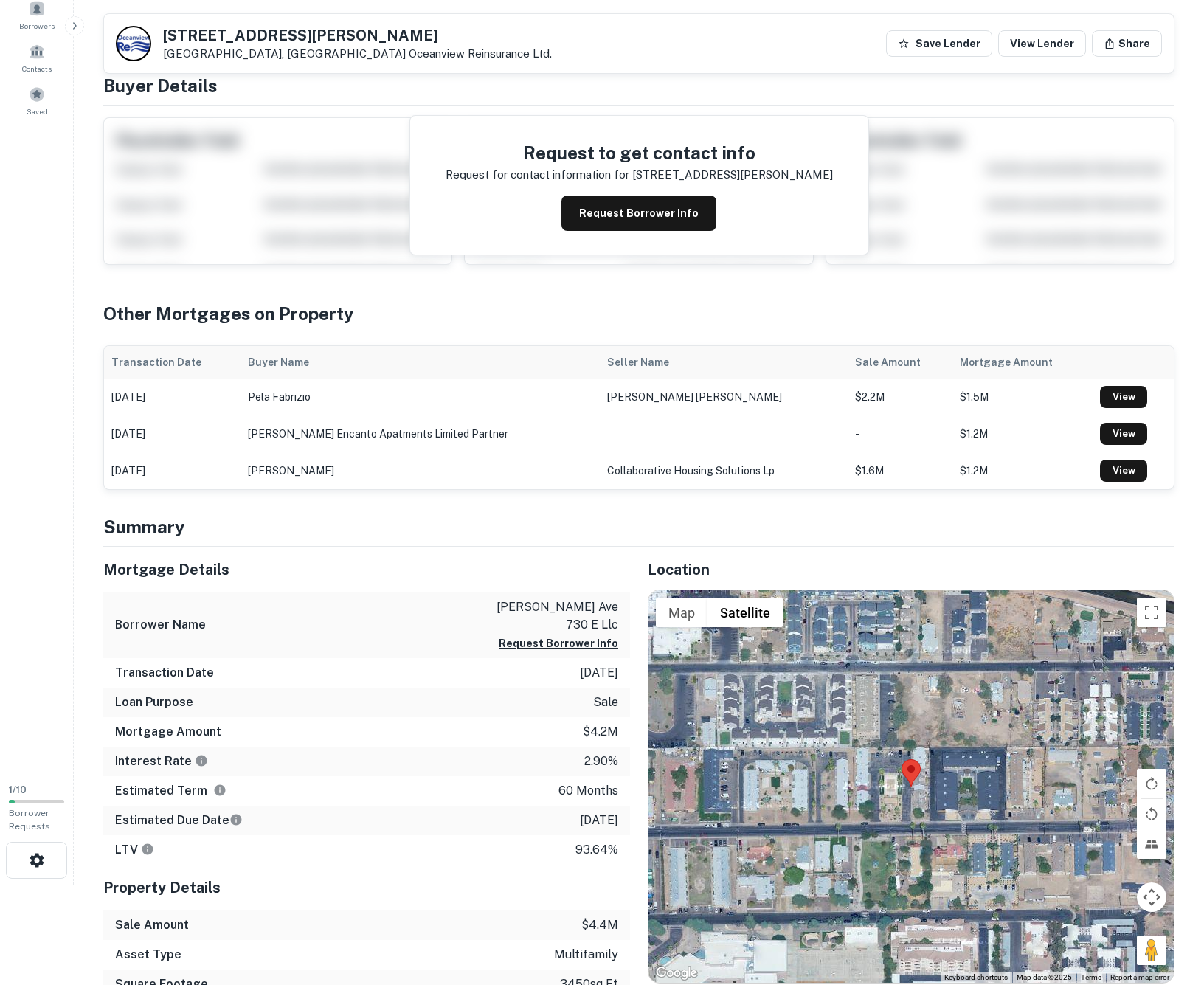
scroll to position [0, 0]
